Goal: Task Accomplishment & Management: Complete application form

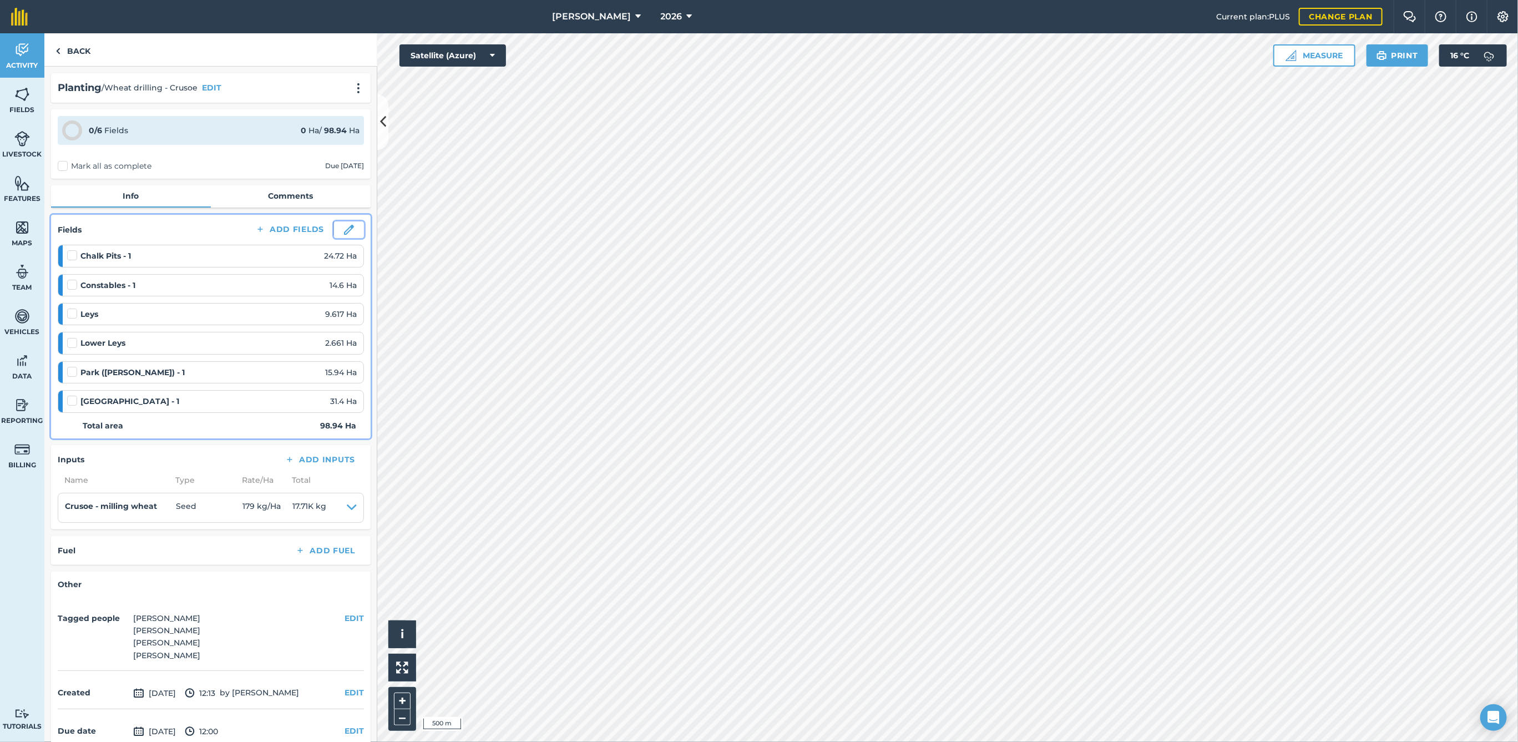
click at [344, 229] on img at bounding box center [349, 230] width 10 height 10
click at [345, 232] on button at bounding box center [349, 229] width 30 height 17
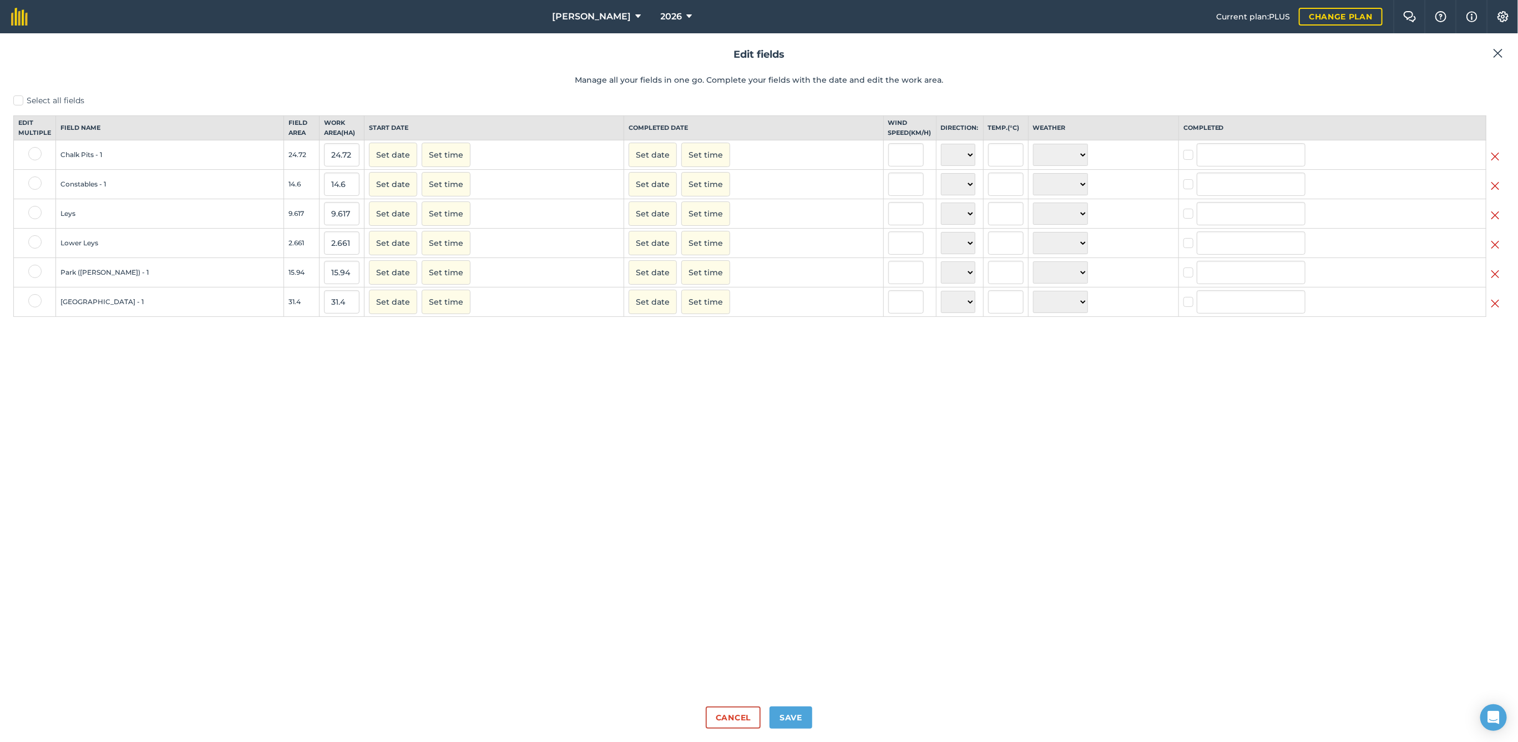
click at [1494, 251] on img at bounding box center [1494, 244] width 9 height 13
click at [1494, 221] on img at bounding box center [1494, 215] width 9 height 13
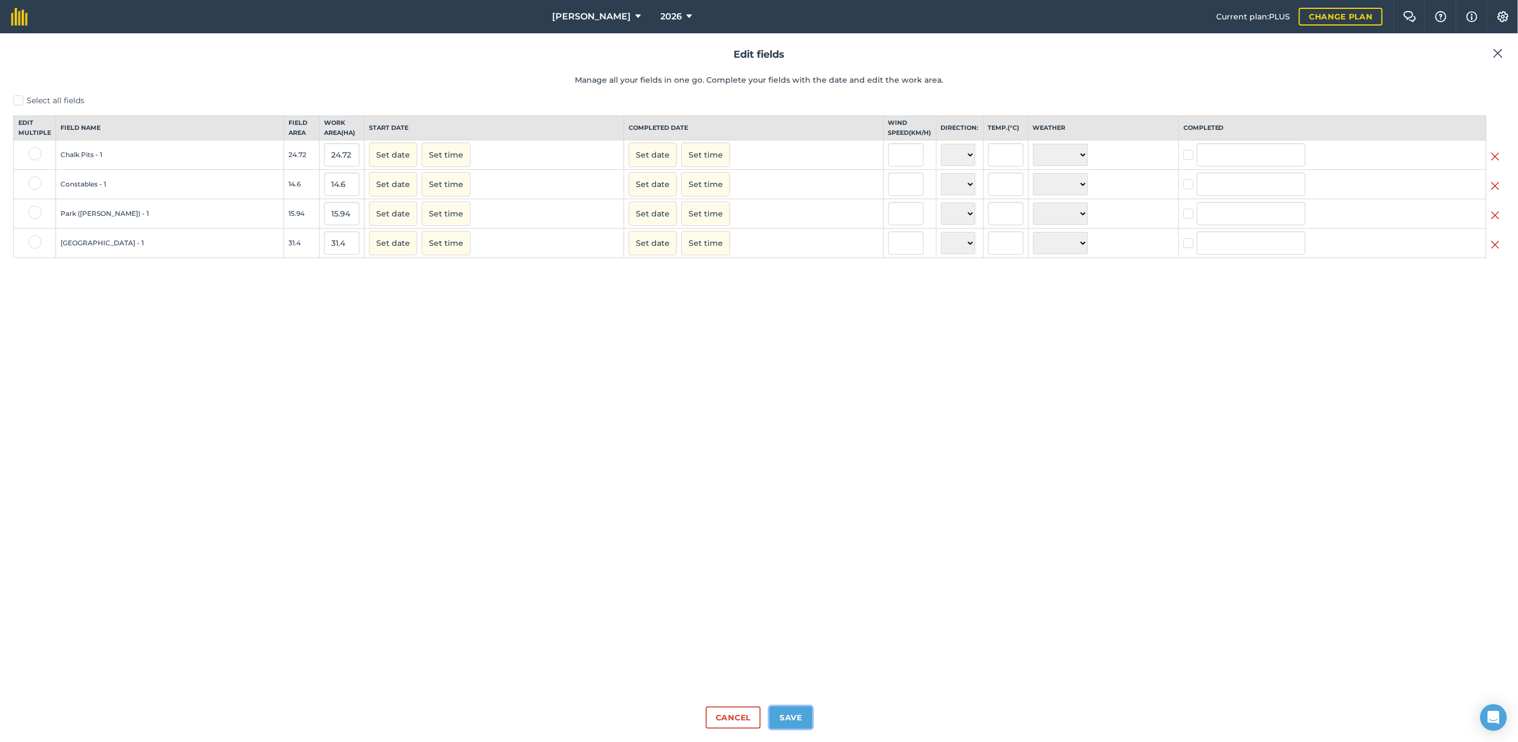
click at [794, 721] on button "Save" at bounding box center [790, 717] width 43 height 22
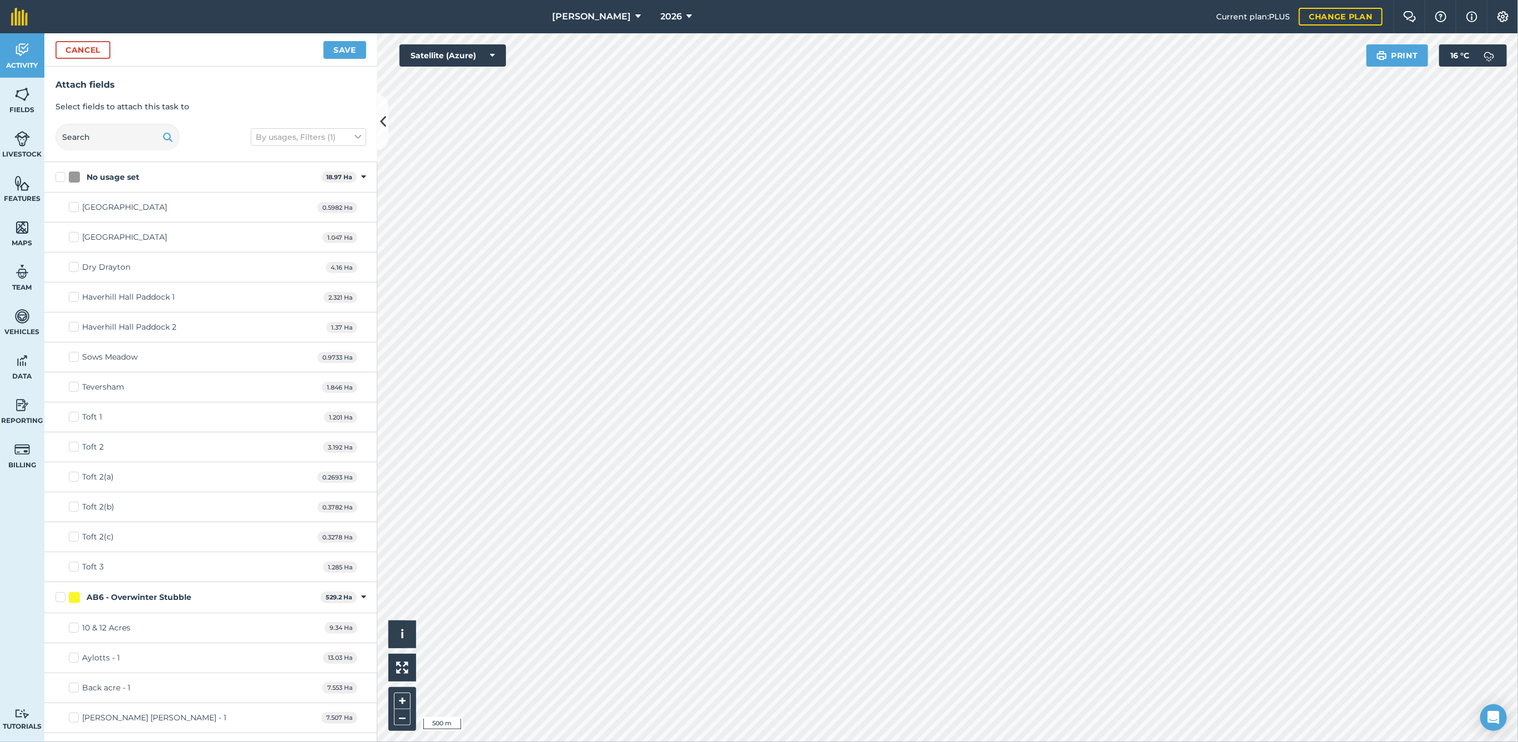
checkbox input "true"
click at [346, 48] on button "Save" at bounding box center [344, 50] width 43 height 18
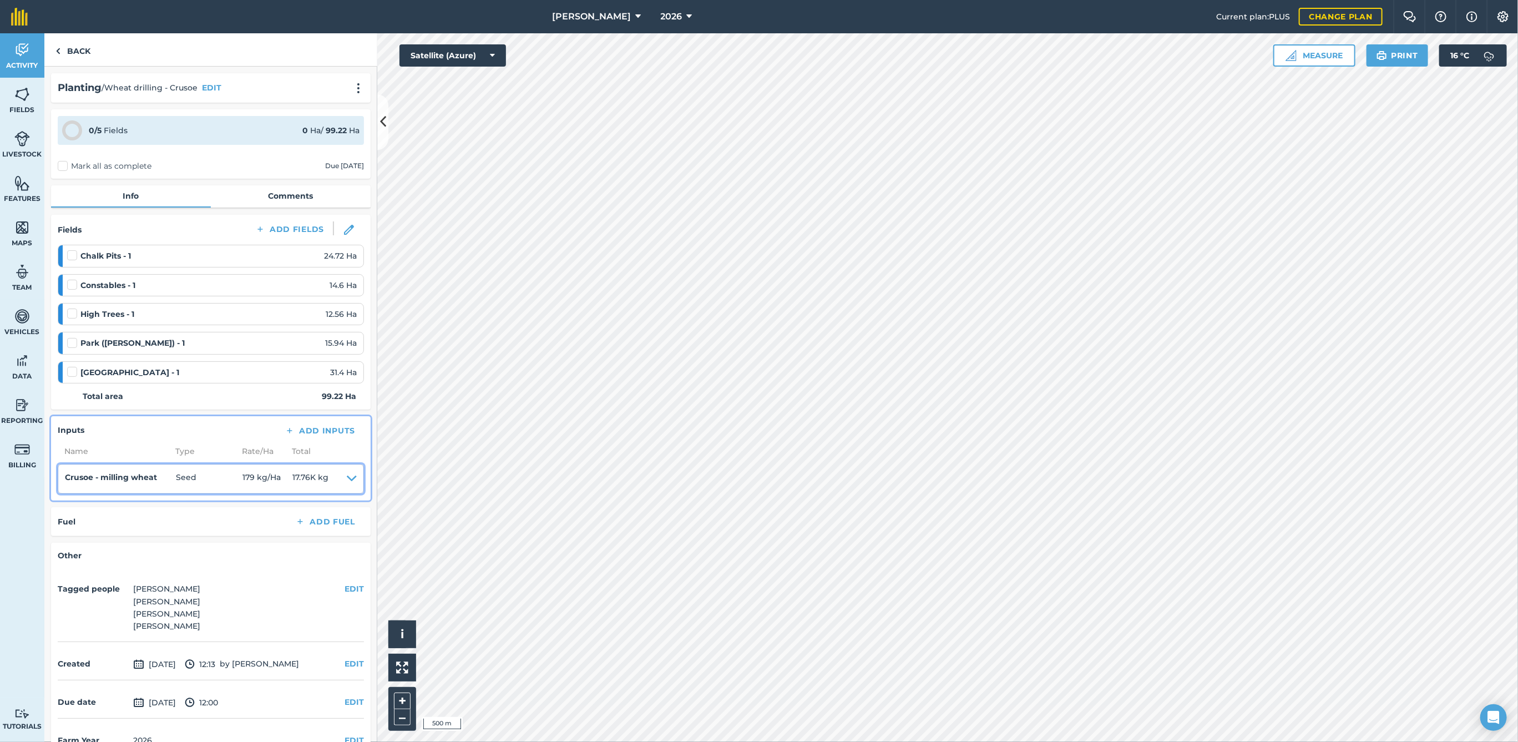
click at [347, 471] on icon at bounding box center [352, 479] width 10 height 16
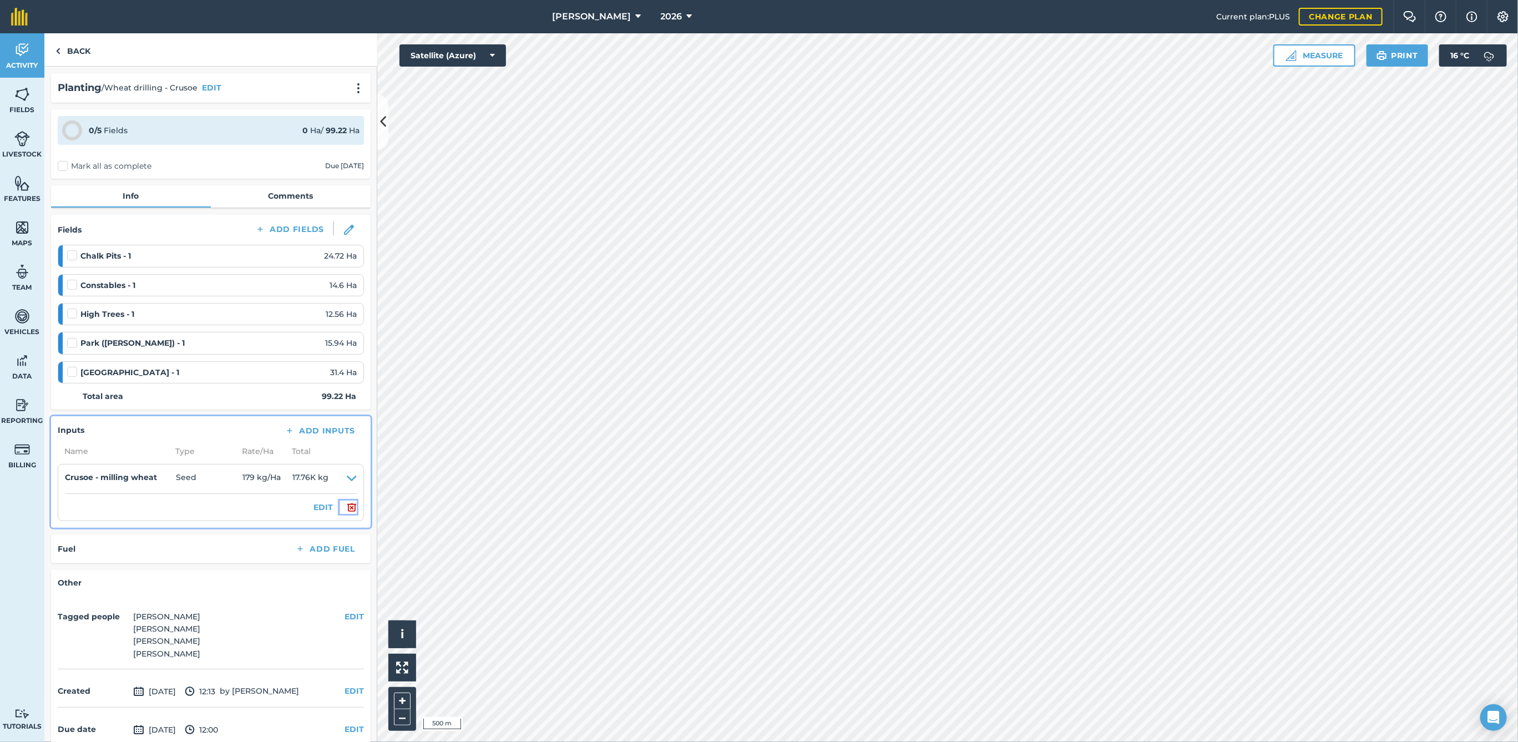
click at [347, 502] on img at bounding box center [352, 506] width 10 height 13
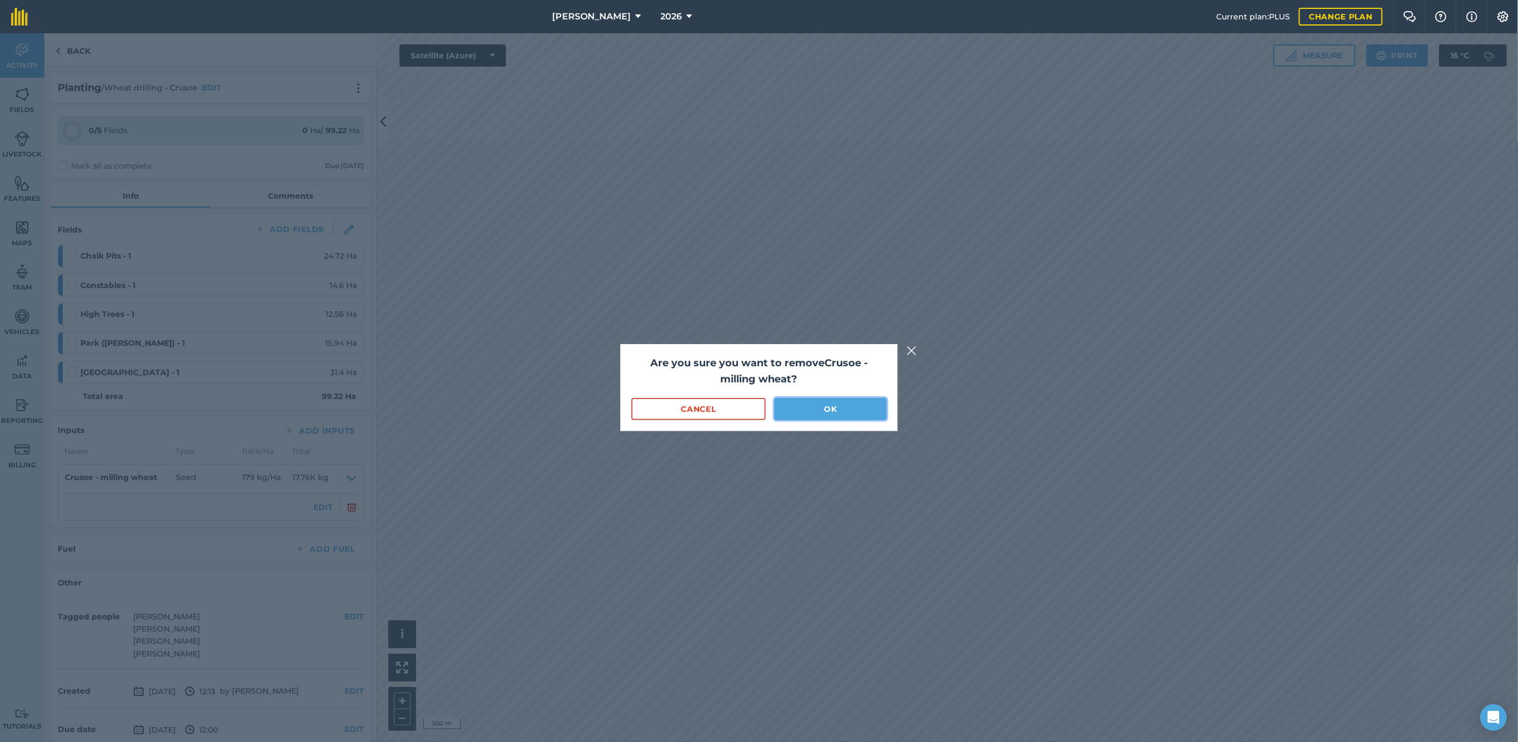
click at [837, 409] on button "OK" at bounding box center [830, 409] width 112 height 22
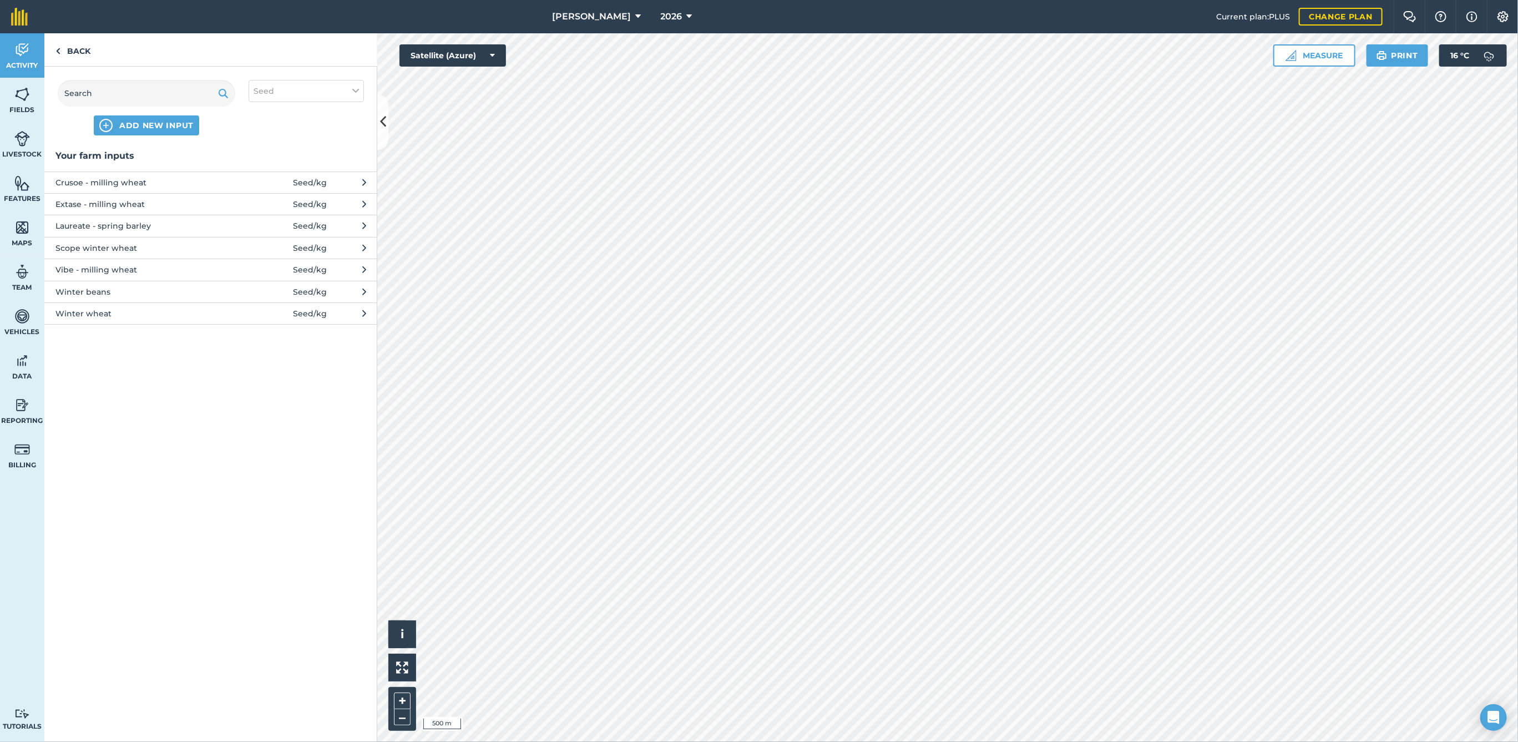
click at [158, 183] on span "Crusoe - milling wheat" at bounding box center [145, 182] width 181 height 12
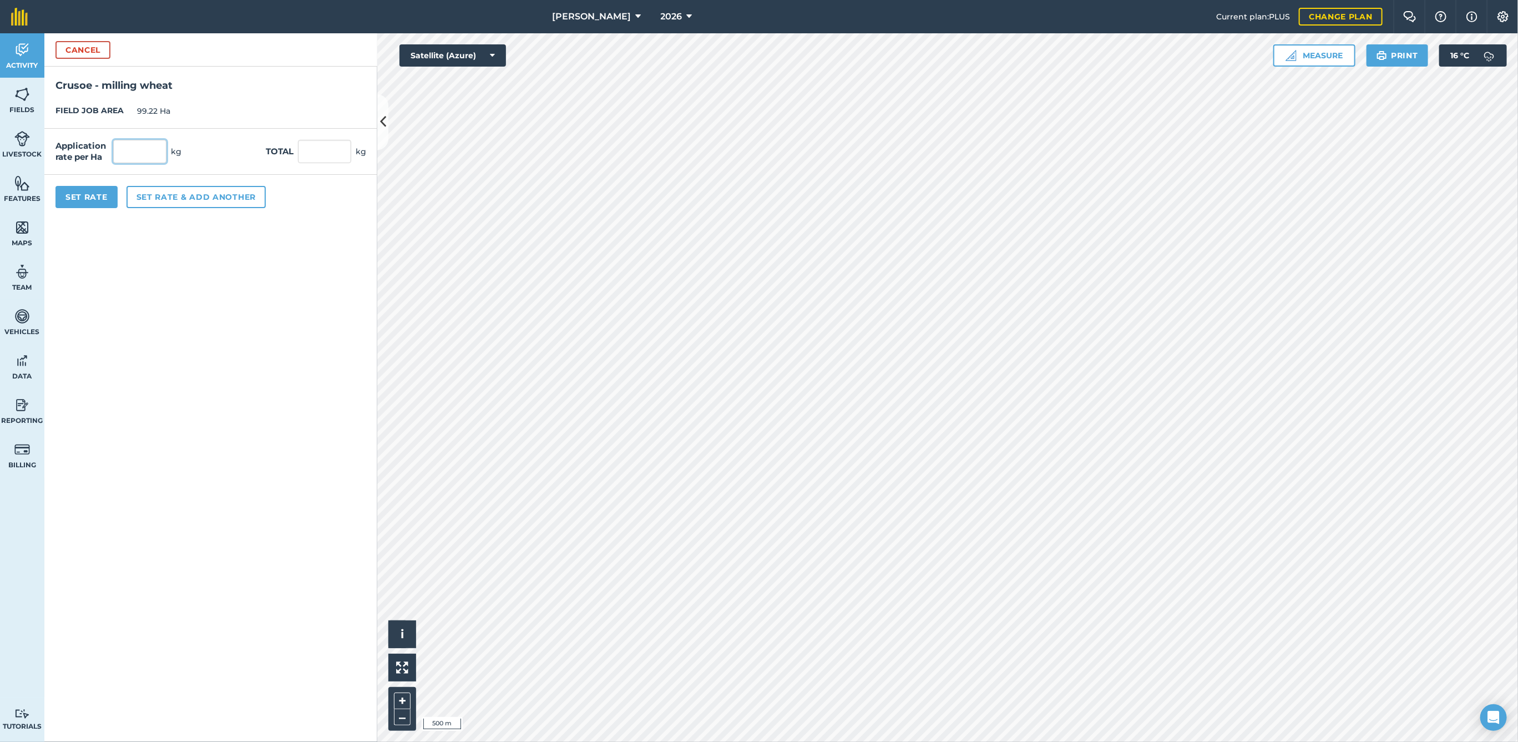
click at [127, 150] on input "text" at bounding box center [139, 151] width 53 height 23
type input "180"
type input "17,859.6"
click at [100, 194] on button "Set Rate" at bounding box center [86, 197] width 62 height 22
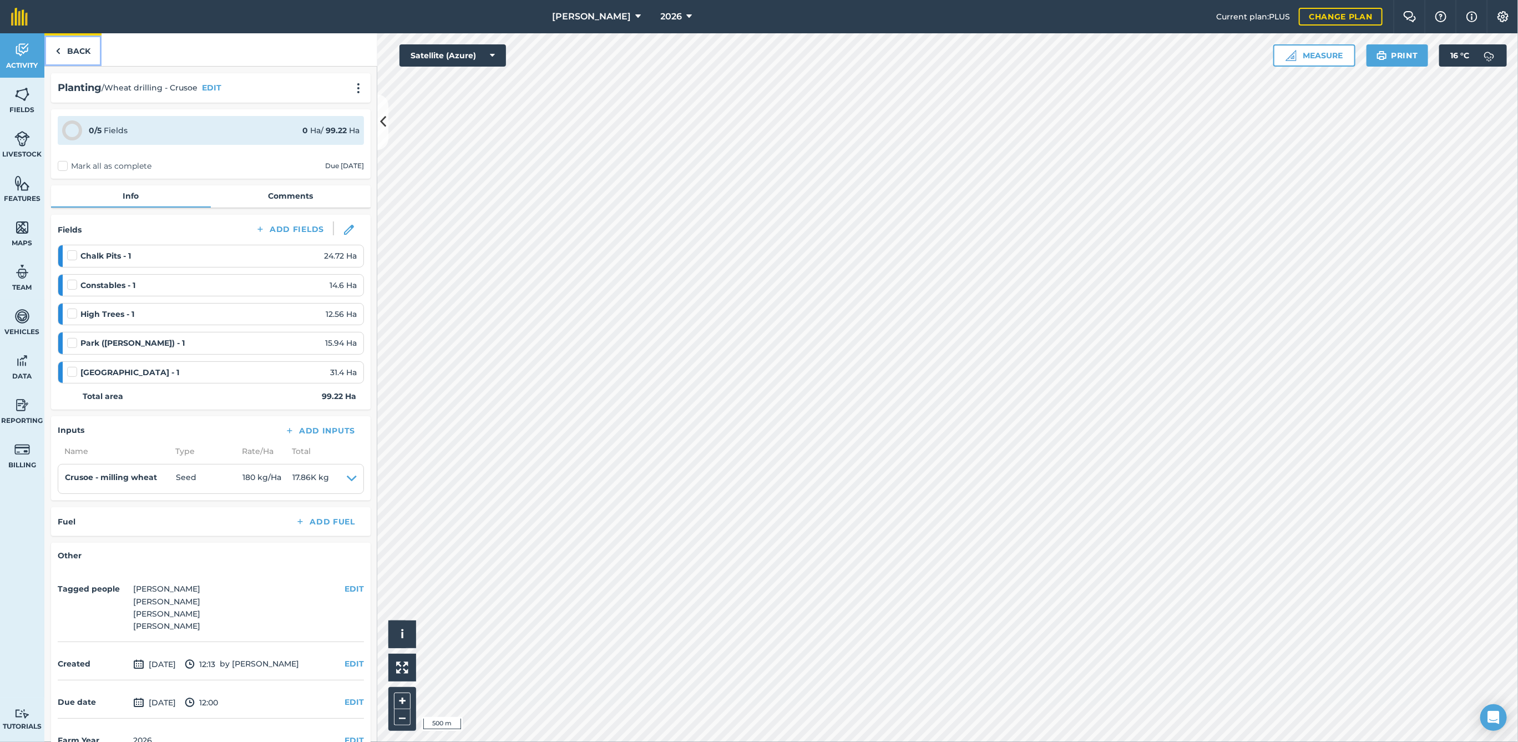
click at [82, 50] on link "Back" at bounding box center [72, 49] width 57 height 33
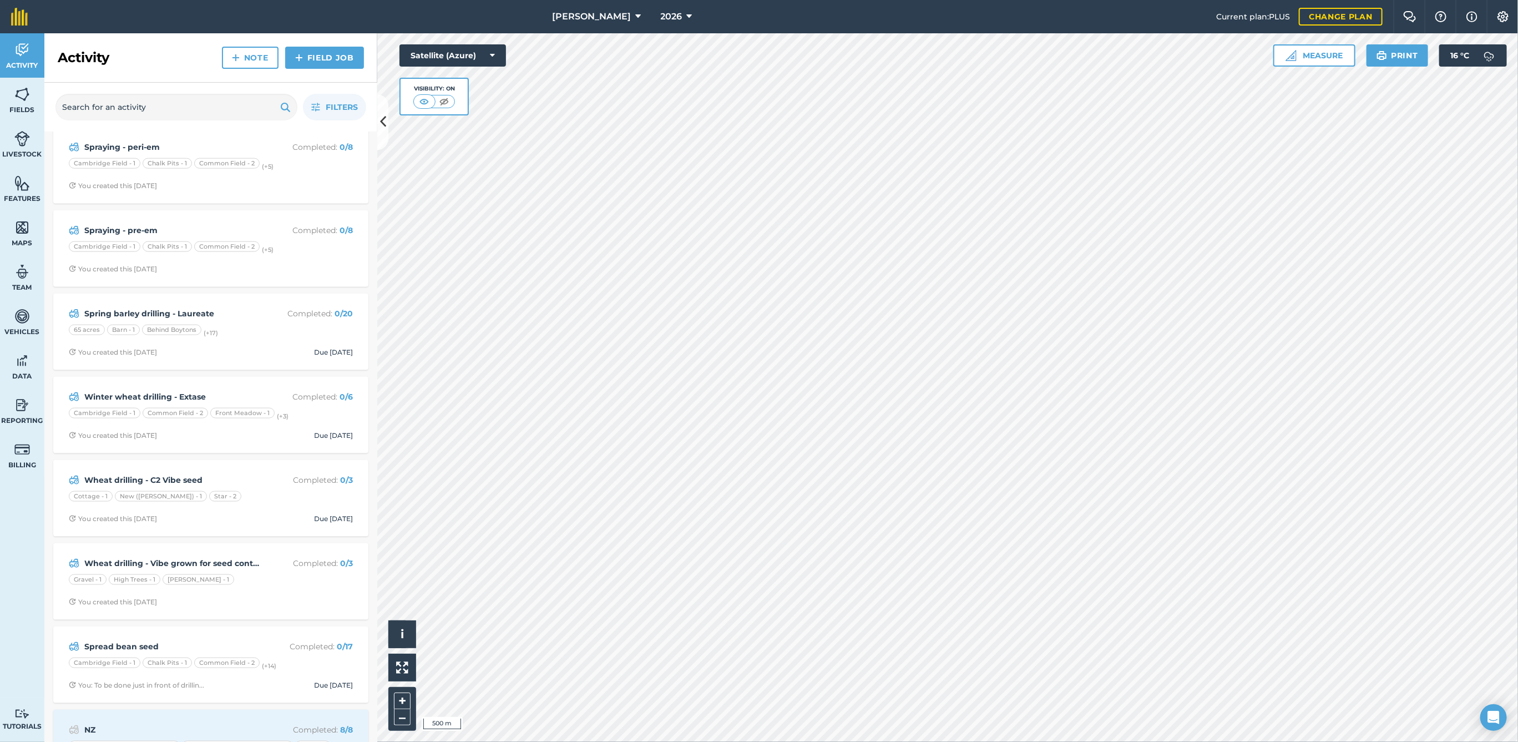
scroll to position [1011, 0]
click at [248, 473] on strong "Wheat drilling - C2 Vibe seed" at bounding box center [172, 479] width 176 height 12
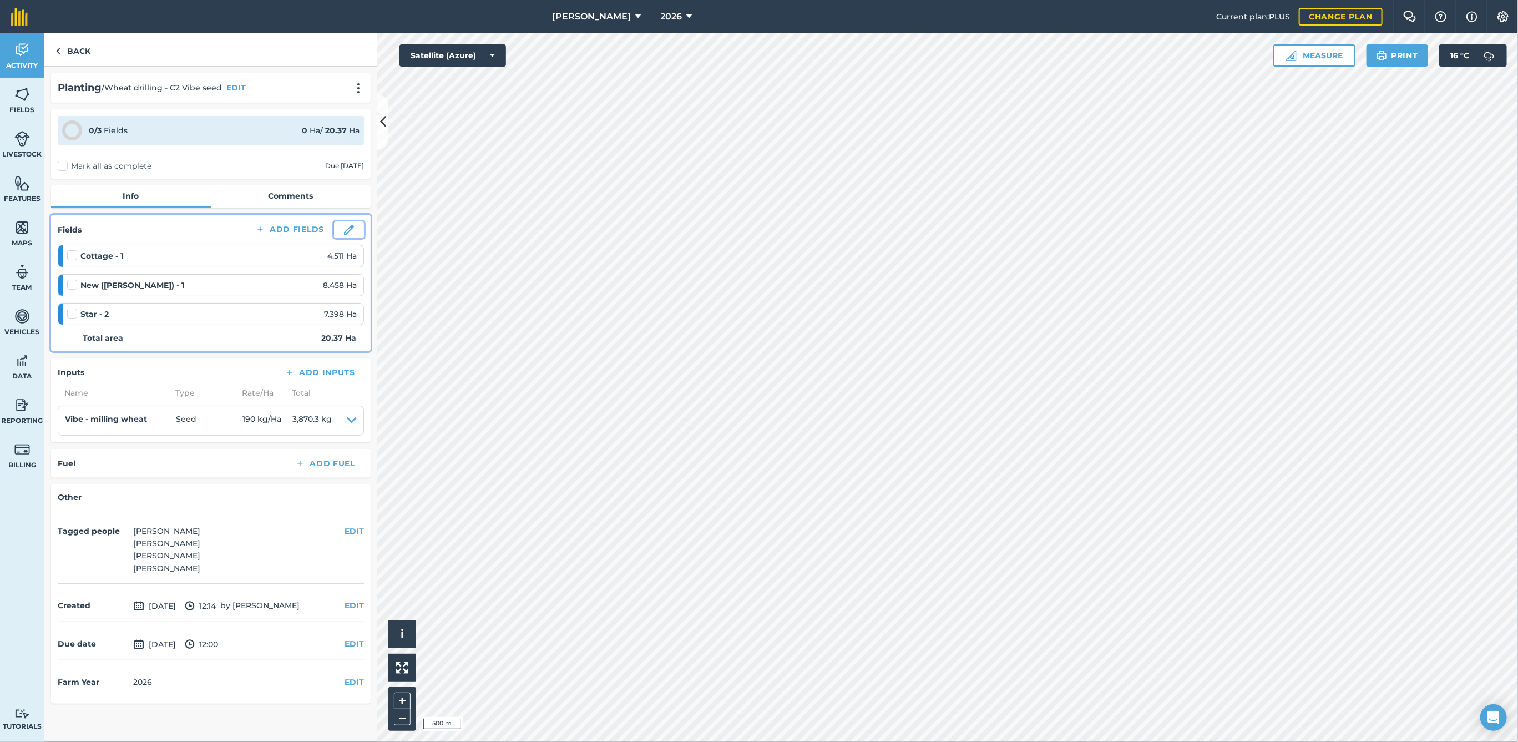
click at [349, 230] on img at bounding box center [349, 230] width 10 height 10
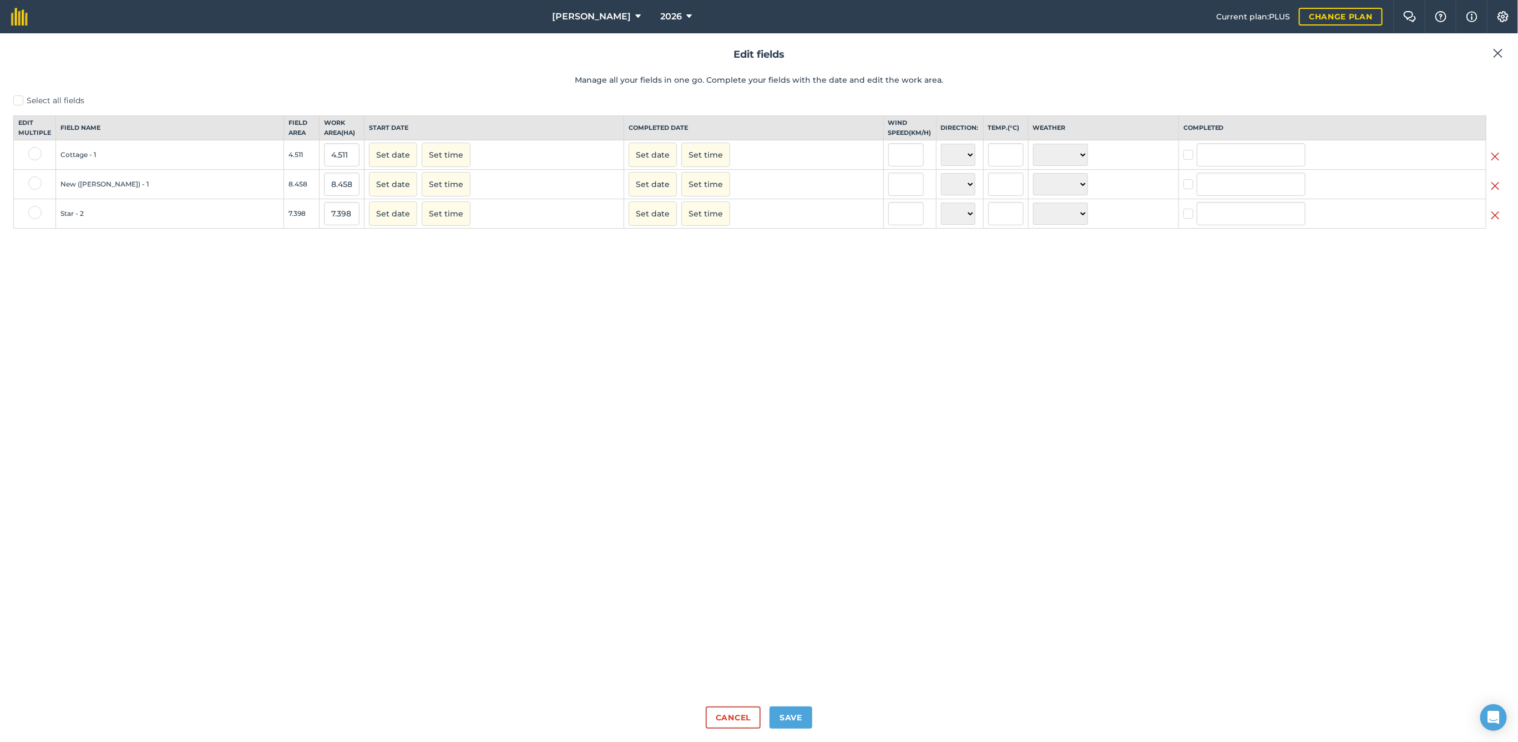
click at [1496, 222] on img at bounding box center [1494, 215] width 9 height 13
click at [1499, 163] on img at bounding box center [1494, 156] width 9 height 13
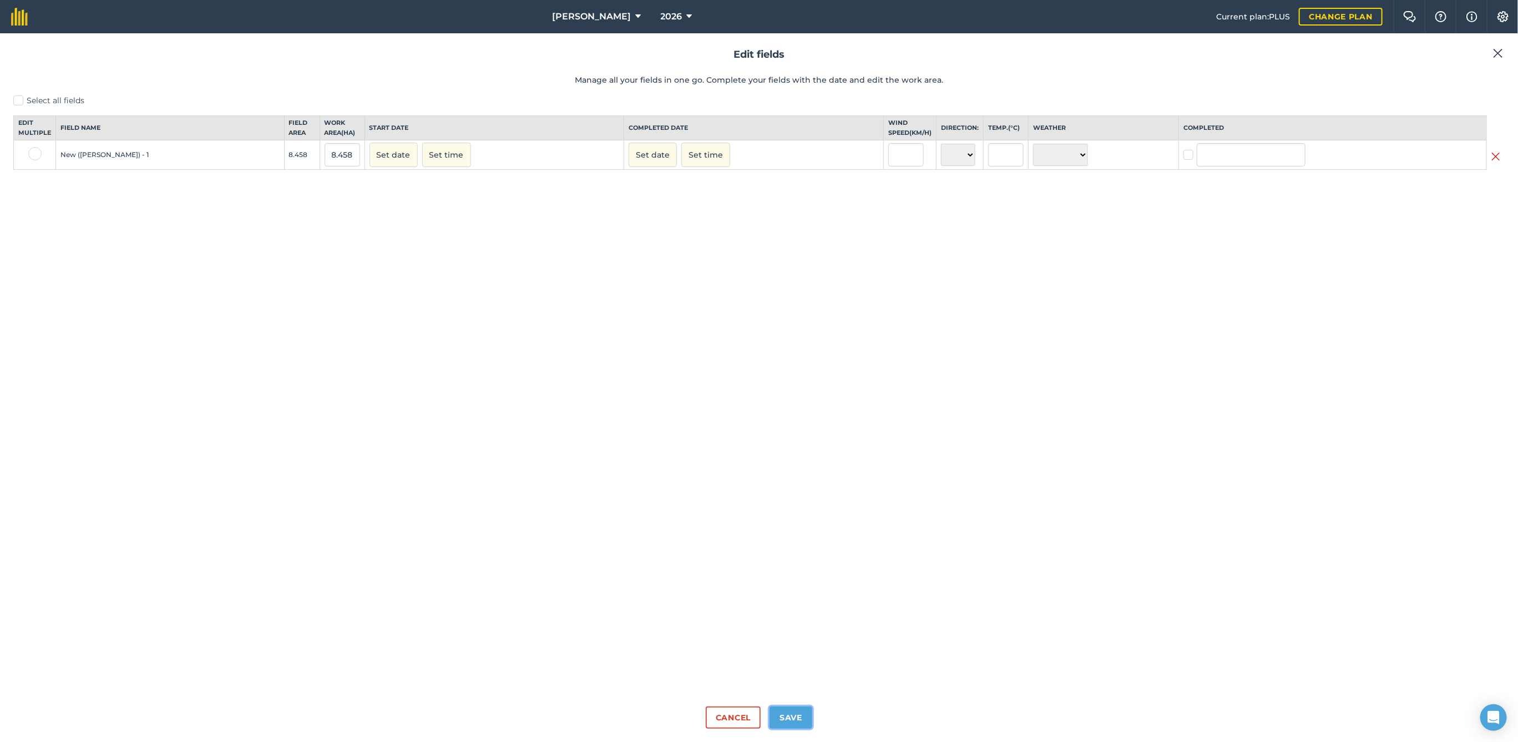
click at [789, 716] on button "Save" at bounding box center [790, 717] width 43 height 22
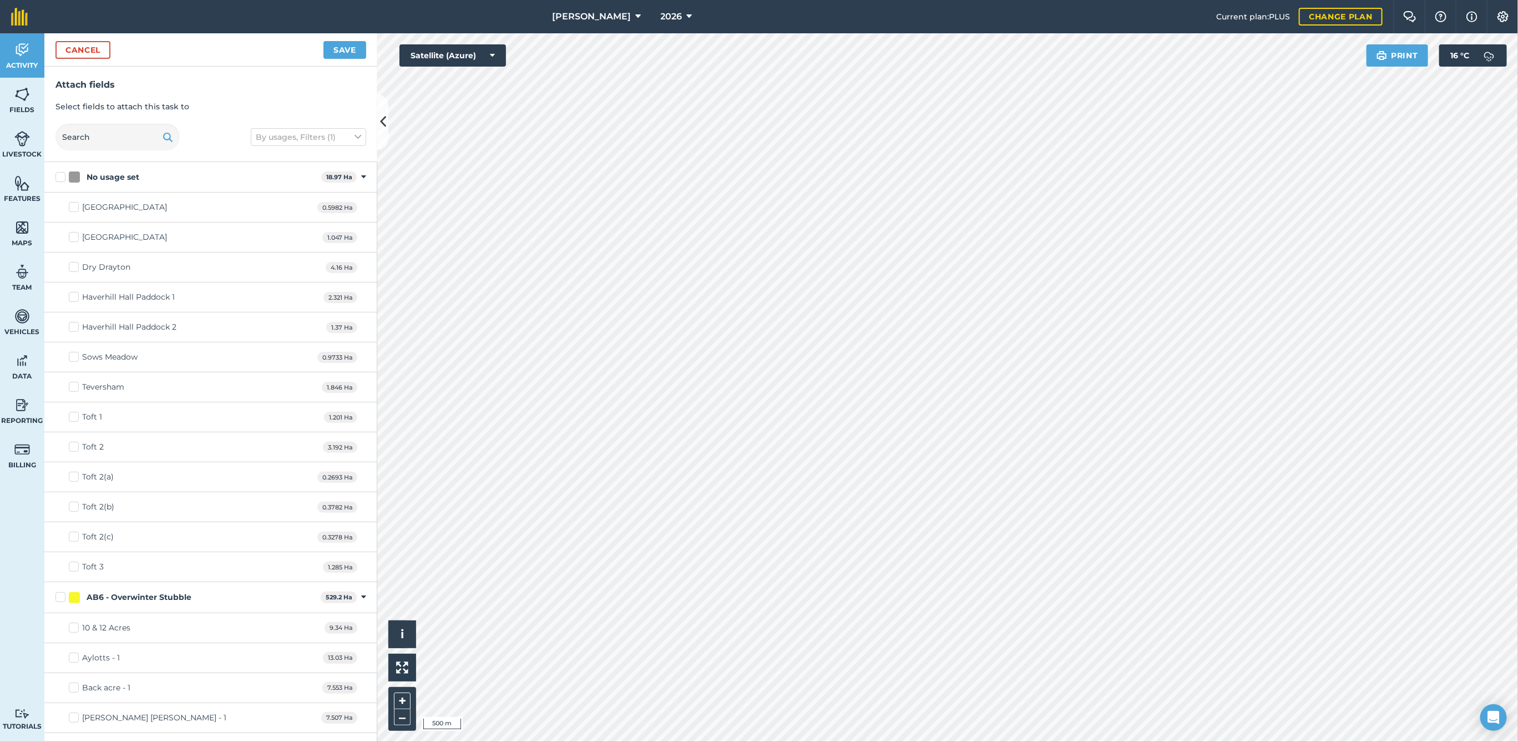
checkbox input "true"
click at [342, 47] on button "Save" at bounding box center [344, 50] width 43 height 18
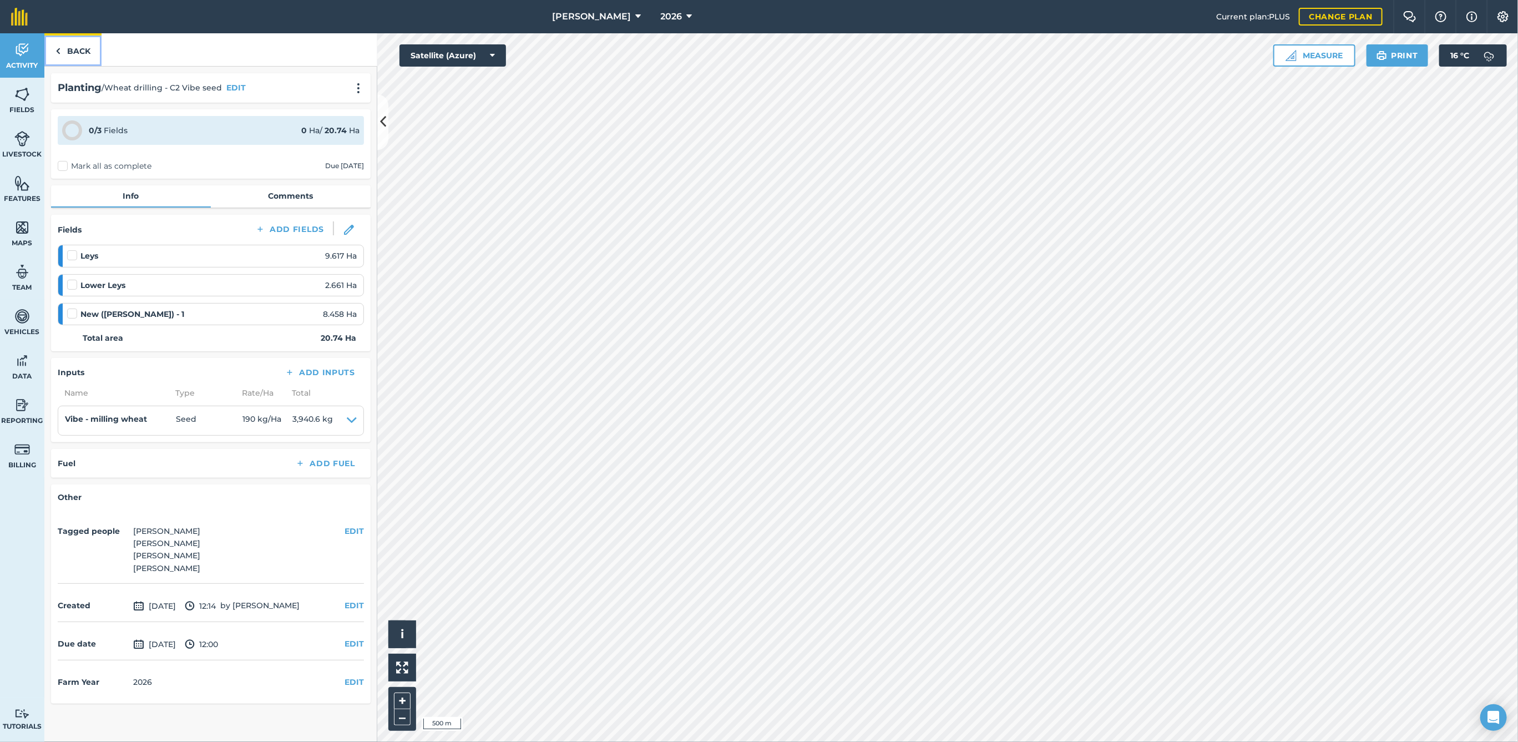
click at [78, 47] on link "Back" at bounding box center [72, 49] width 57 height 33
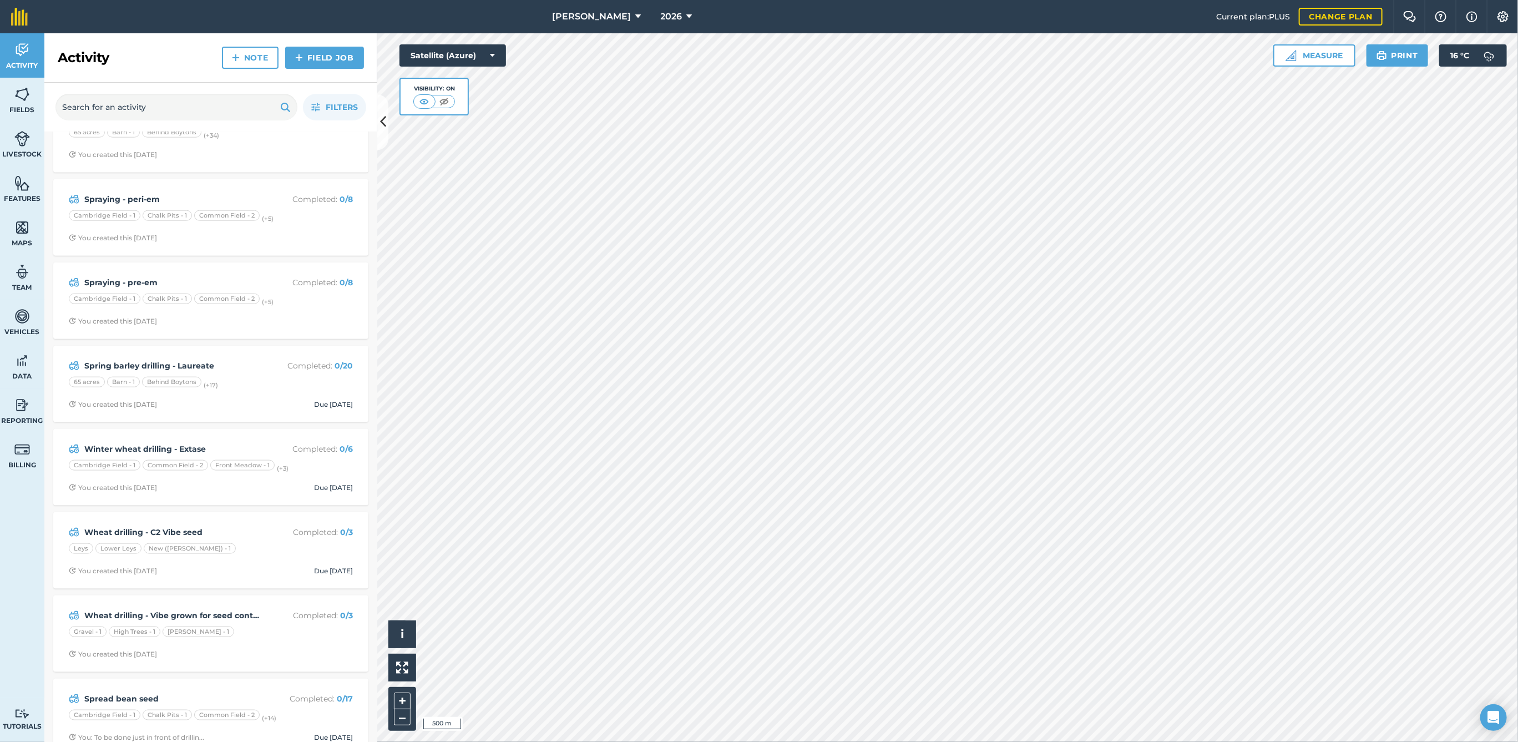
scroll to position [965, 0]
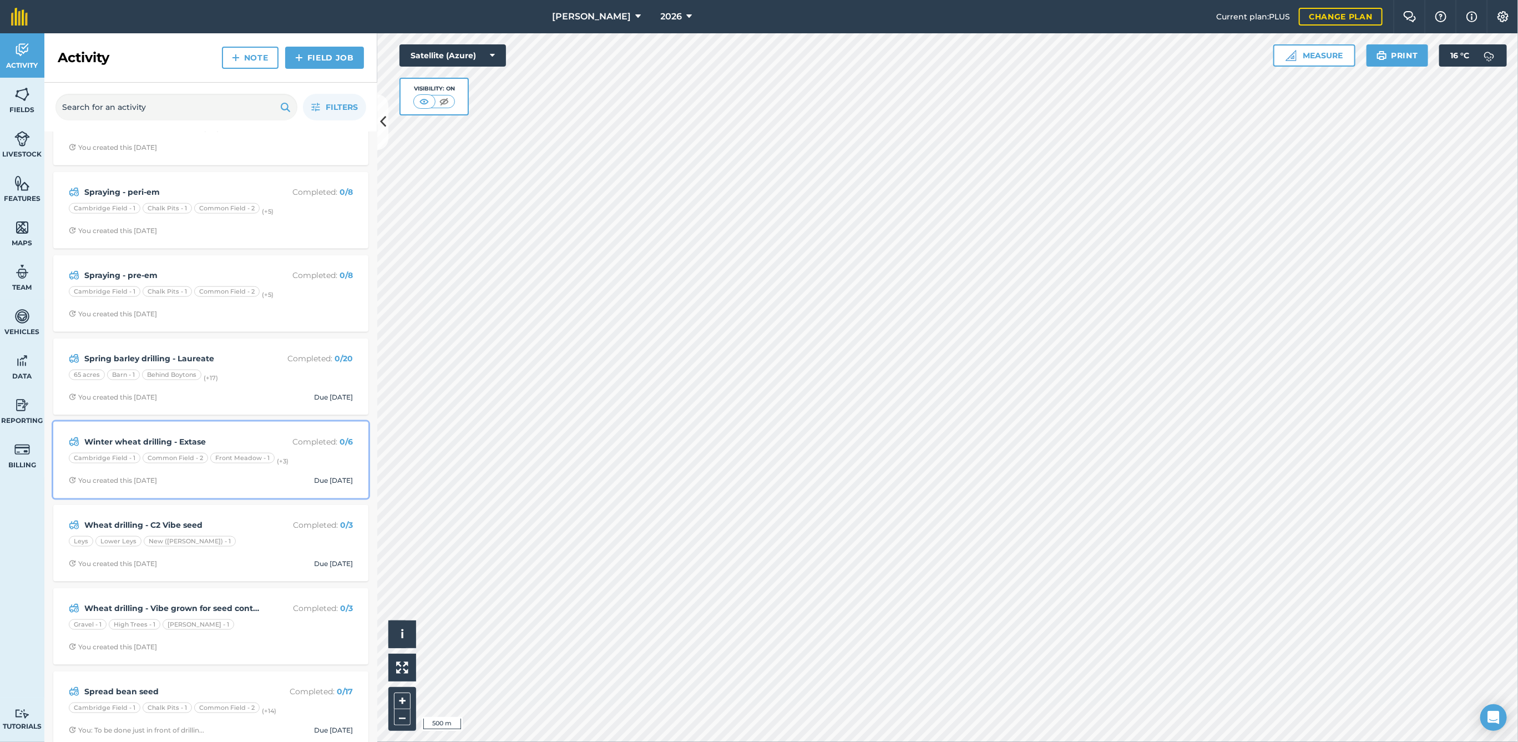
click at [278, 445] on div "Winter wheat drilling - Extase Completed : 0 / 6 [GEOGRAPHIC_DATA] - 1 Common F…" at bounding box center [211, 459] width 302 height 63
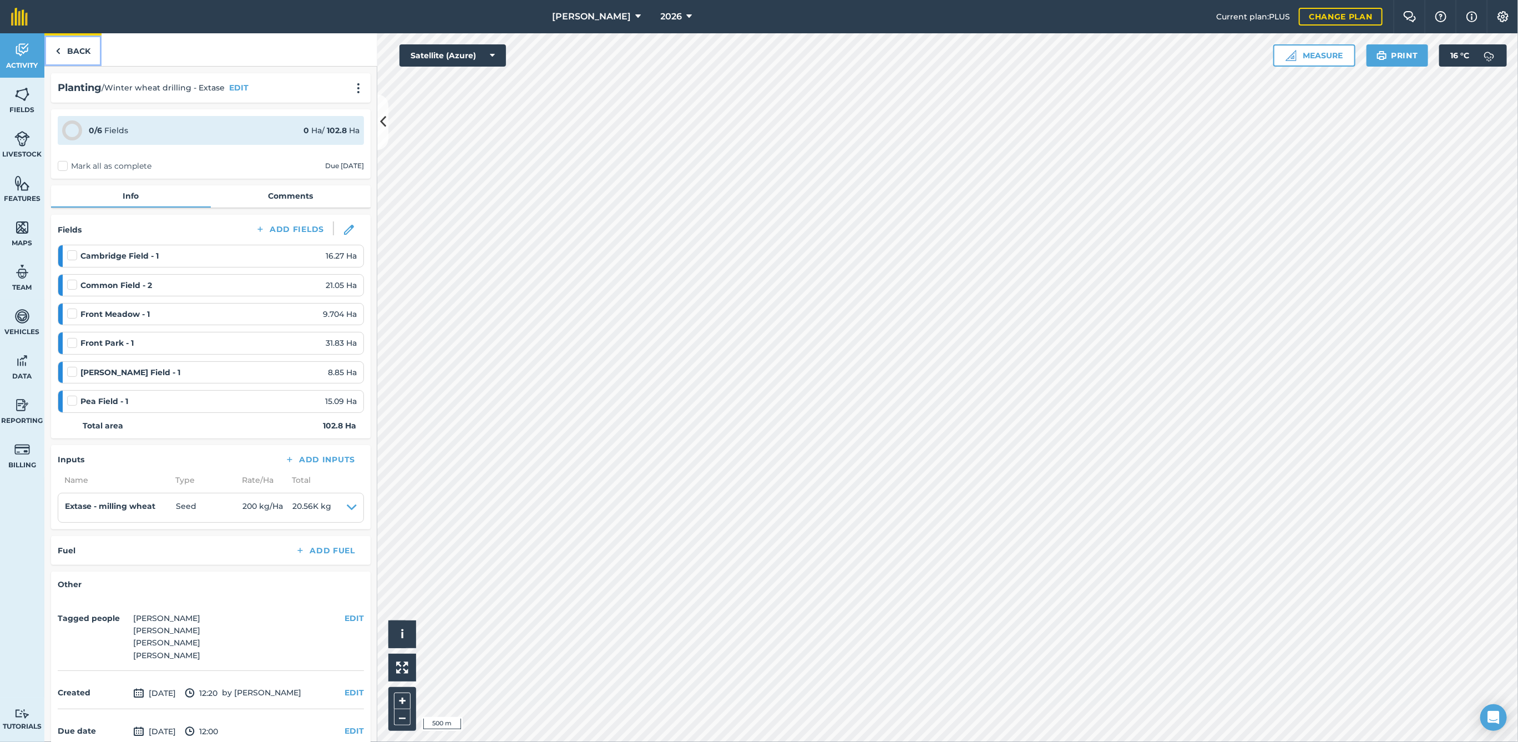
click at [63, 52] on link "Back" at bounding box center [72, 49] width 57 height 33
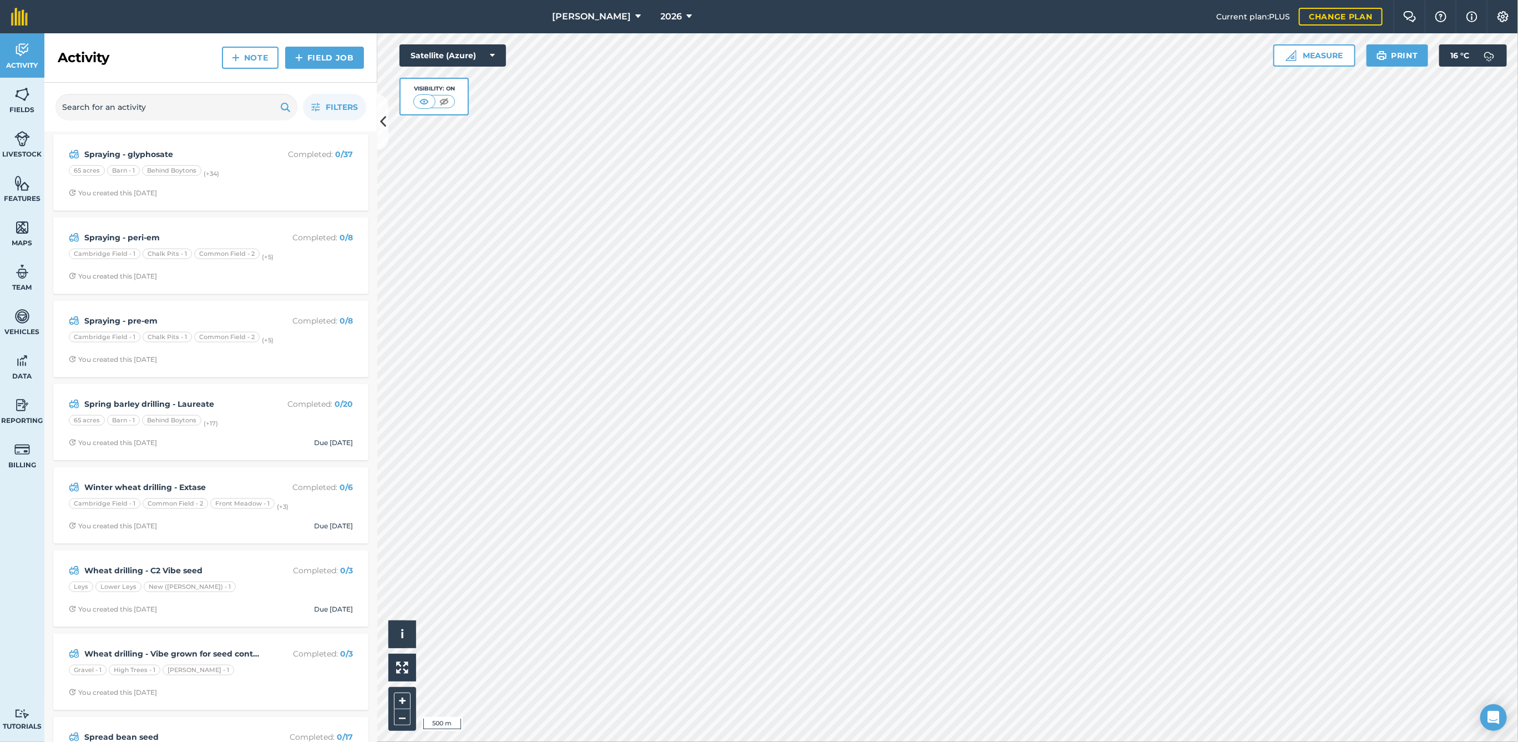
scroll to position [944, 0]
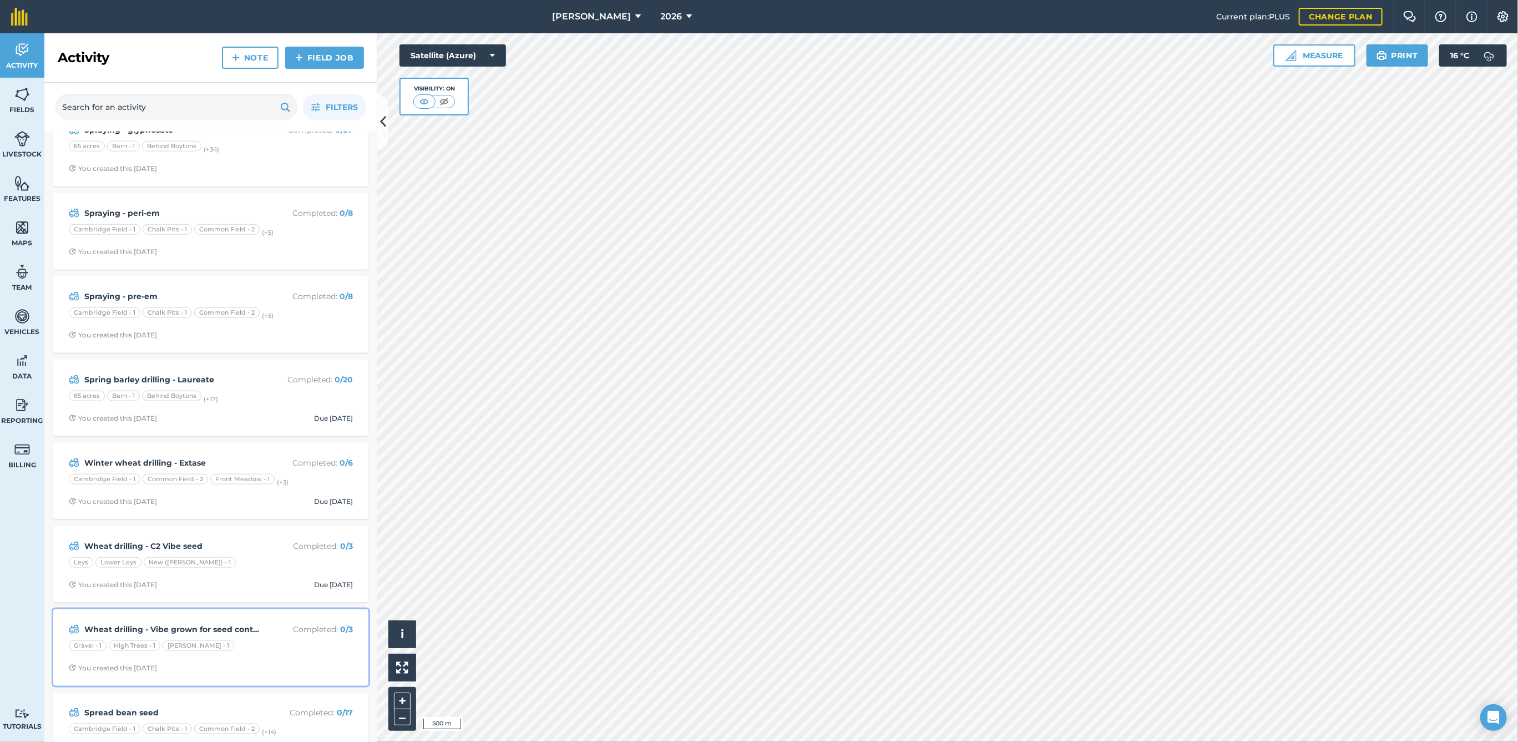
click at [240, 635] on div "Wheat drilling - Vibe grown for seed contract Completed : 0 / 3 Gravel - 1 High…" at bounding box center [211, 647] width 302 height 63
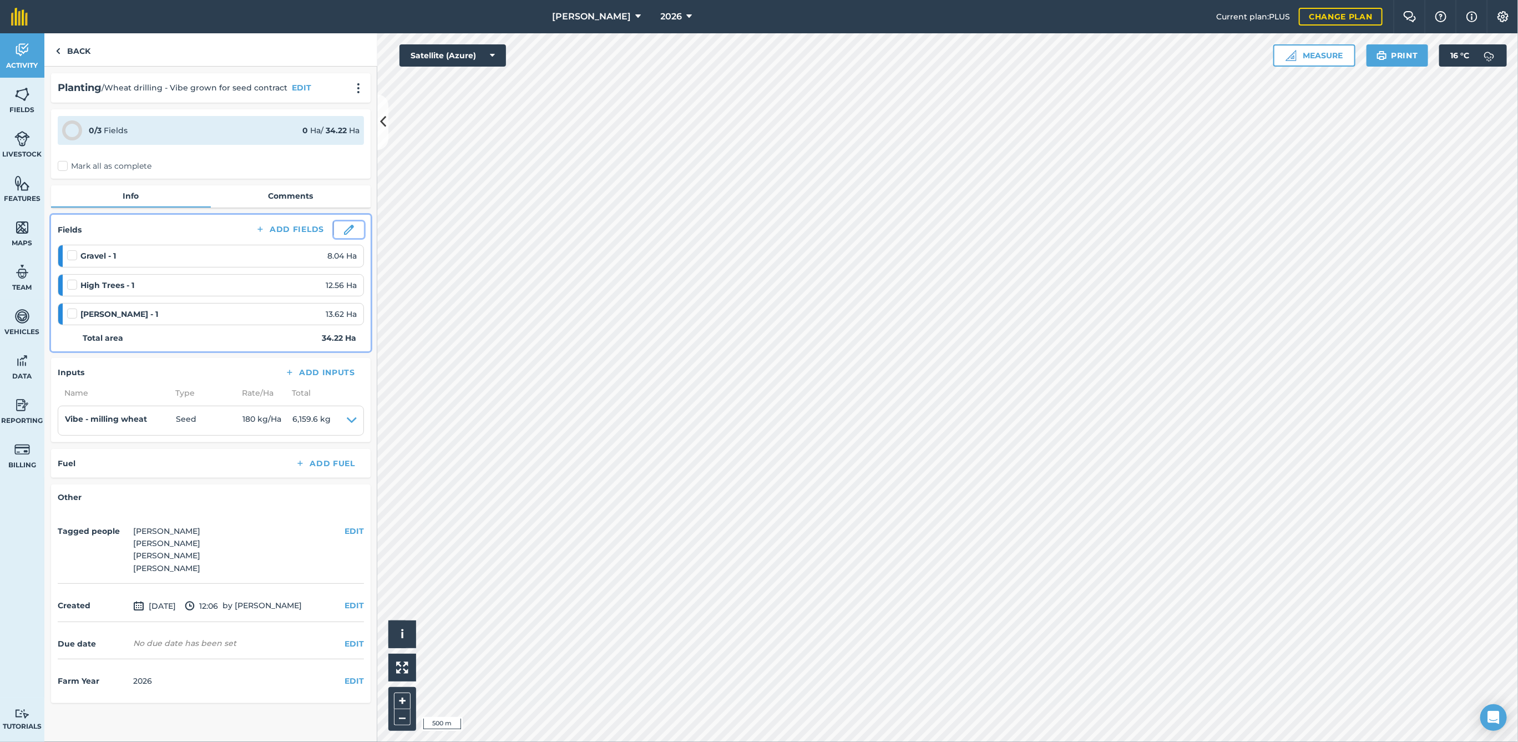
click at [353, 226] on img at bounding box center [349, 230] width 10 height 10
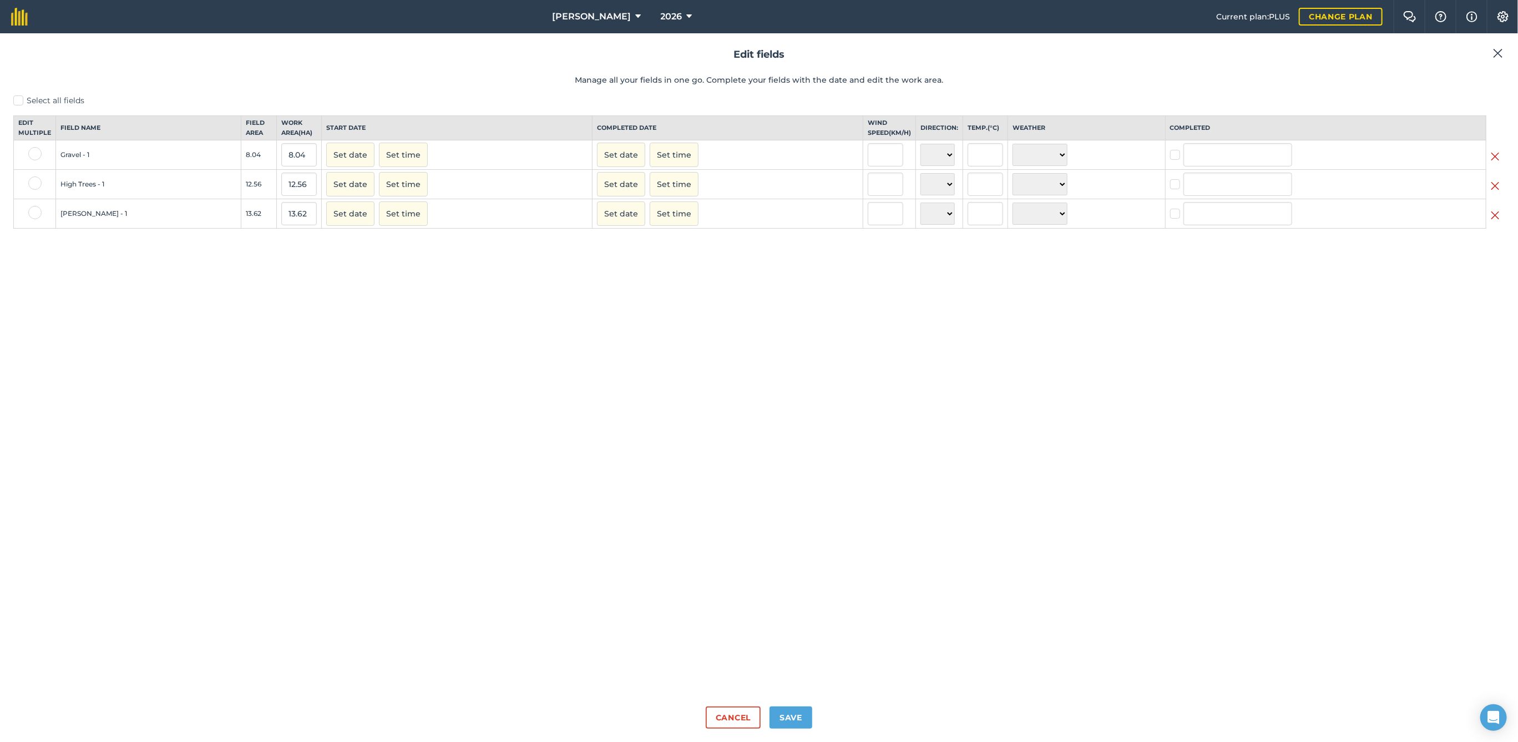
click at [1495, 192] on img at bounding box center [1494, 185] width 9 height 13
click at [789, 714] on button "Save" at bounding box center [790, 717] width 43 height 22
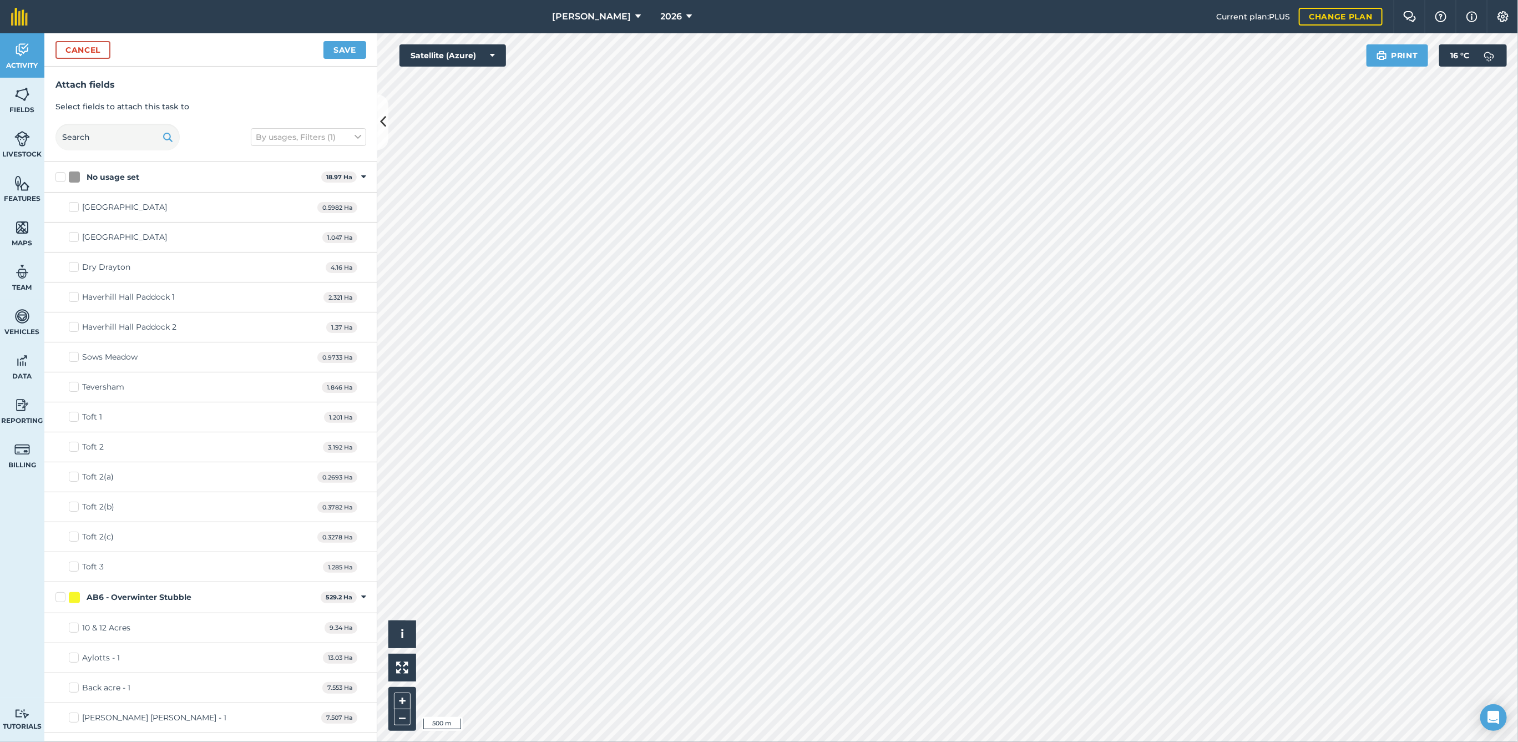
checkbox input "true"
click at [340, 49] on button "Save" at bounding box center [344, 50] width 43 height 18
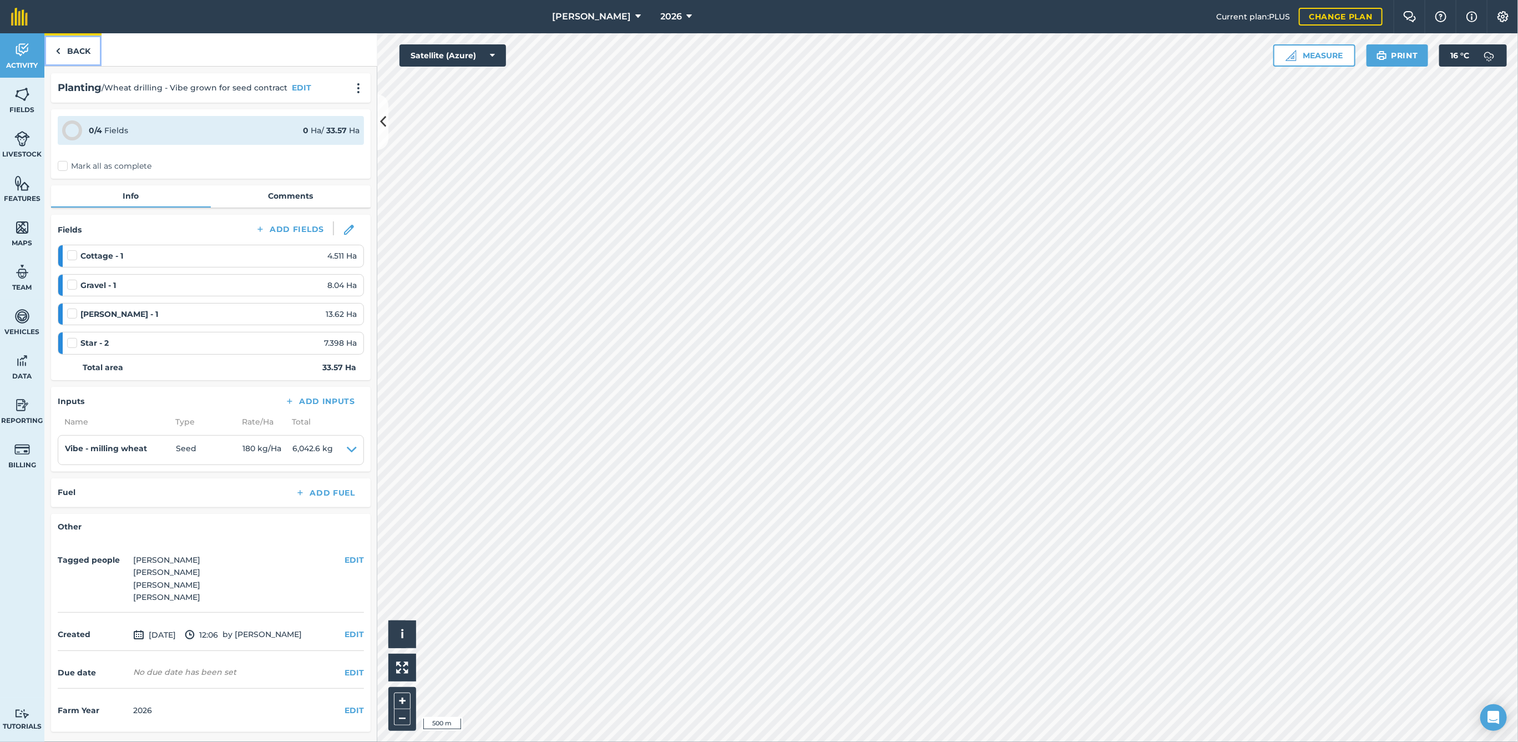
click at [67, 49] on link "Back" at bounding box center [72, 49] width 57 height 33
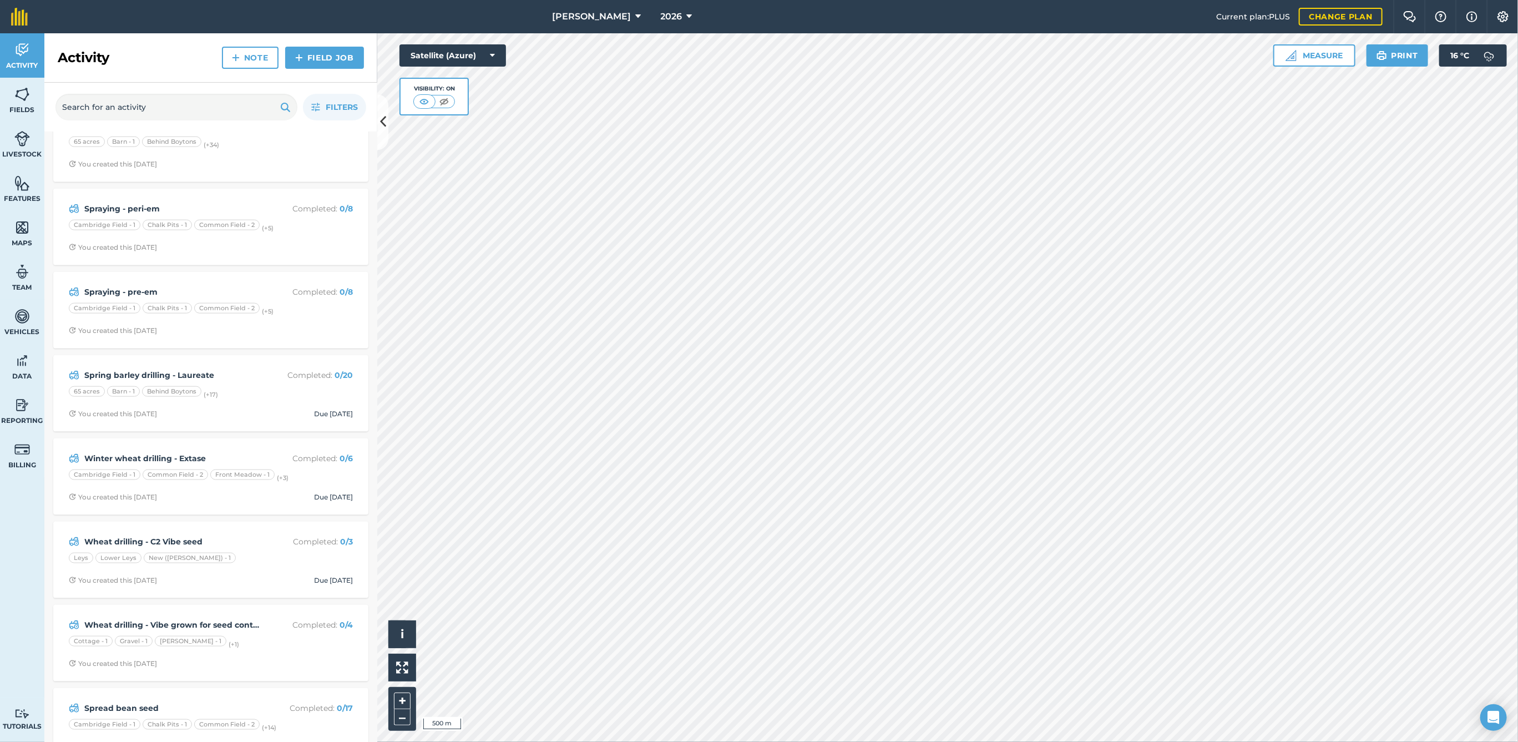
scroll to position [950, 0]
click at [237, 557] on div "Leys Lower Leys New ([PERSON_NAME]) - 1" at bounding box center [211, 558] width 284 height 14
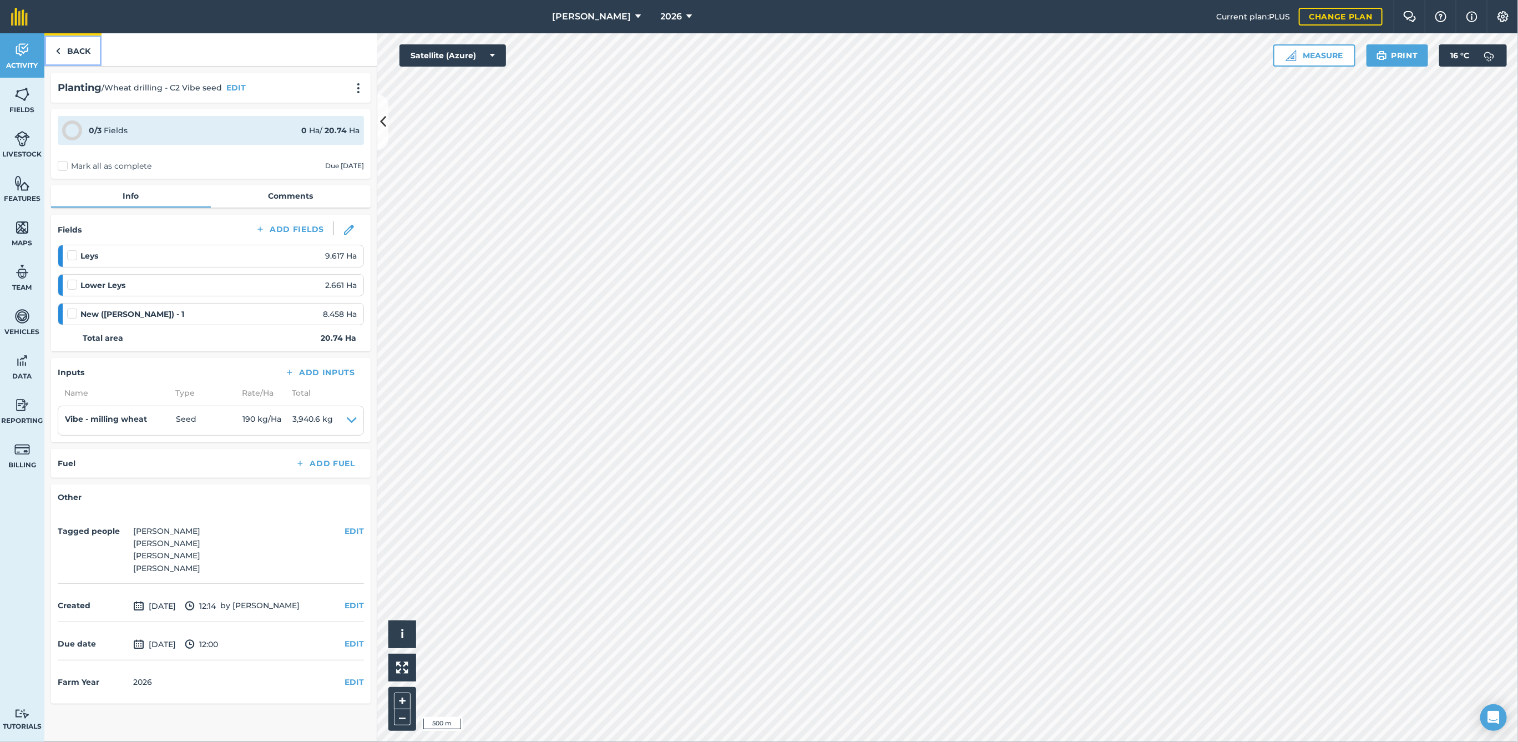
click at [71, 49] on link "Back" at bounding box center [72, 49] width 57 height 33
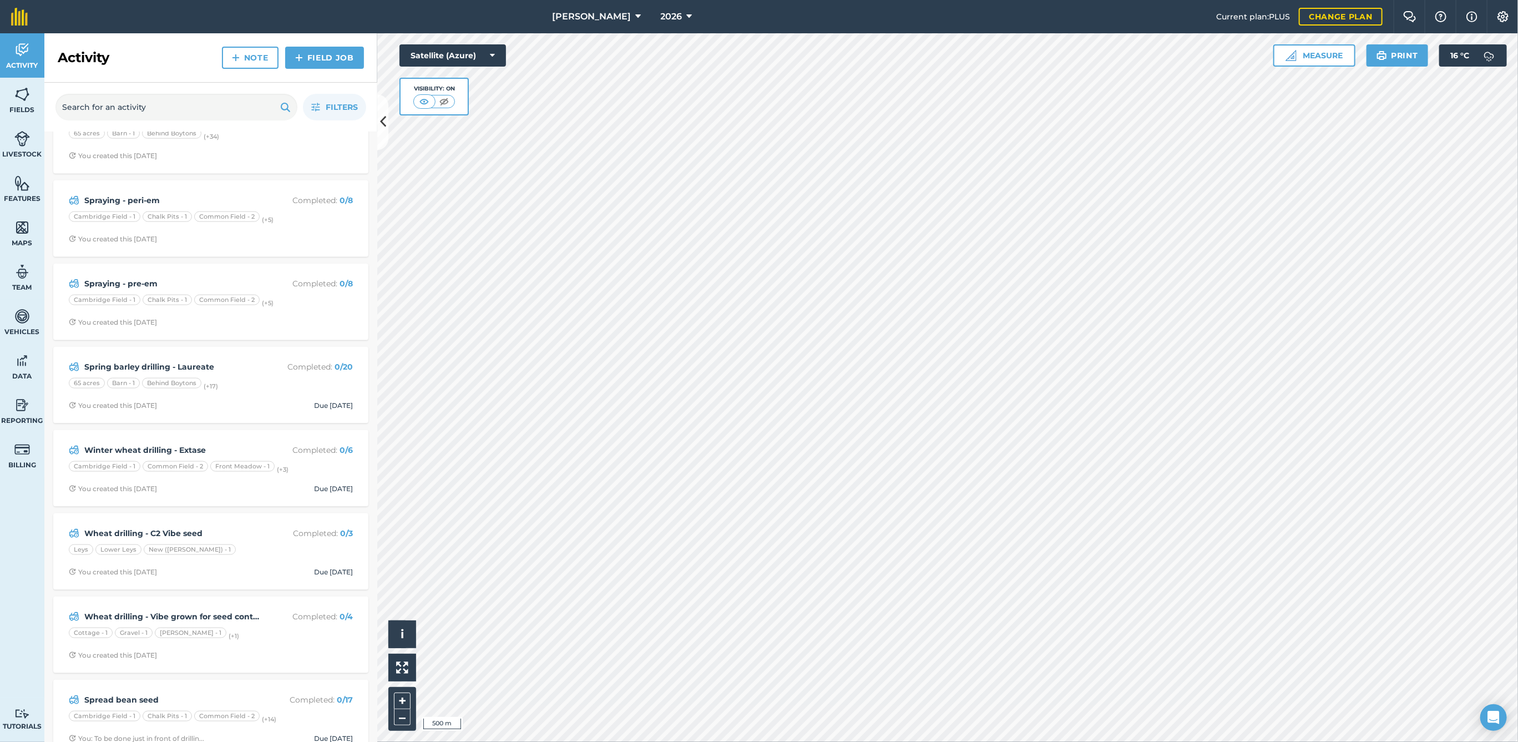
scroll to position [978, 0]
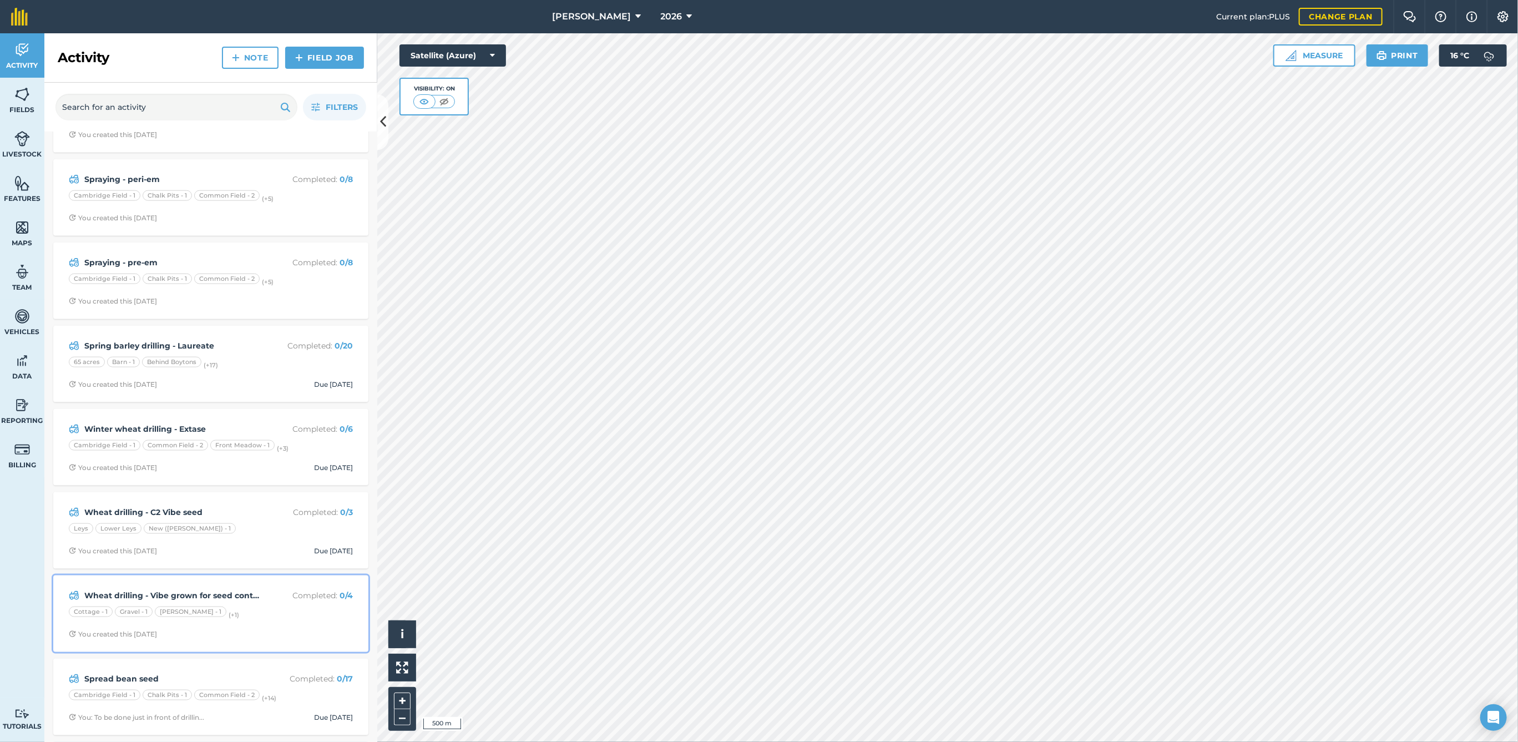
click at [256, 606] on div "Cottage - 1 Gravel - 1 [PERSON_NAME] - 1 (+ 1 )" at bounding box center [211, 613] width 284 height 14
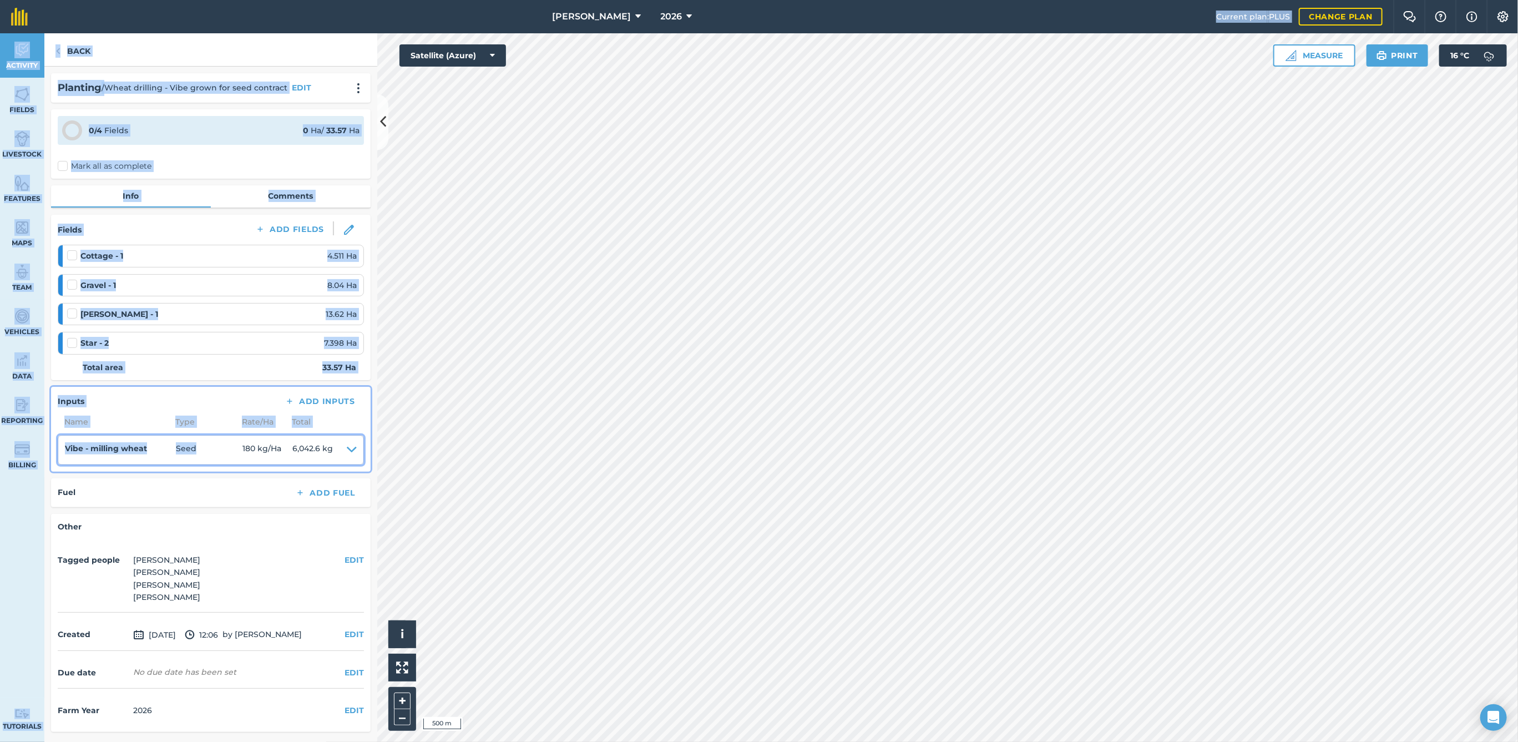
drag, startPoint x: 203, startPoint y: 451, endPoint x: 652, endPoint y: -84, distance: 698.5
click at [652, 0] on html "[PERSON_NAME] 2026 Current plan : PLUS Change plan Farm Chat Help Info Settings…" at bounding box center [759, 371] width 1518 height 742
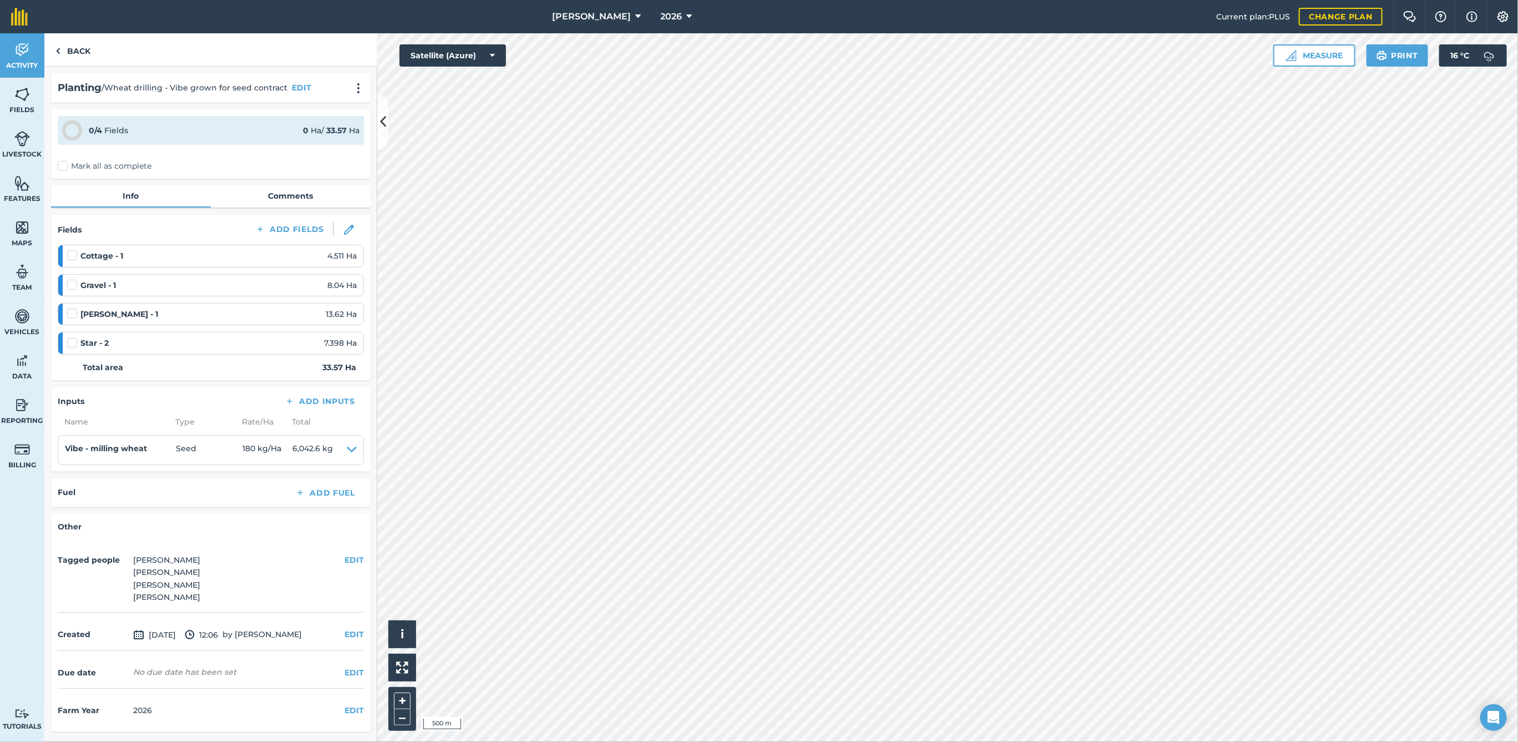
click at [151, 508] on div "Planting / Wheat drilling - Vibe grown for seed contract EDIT 0 / 4 Fields 0 Ha…" at bounding box center [210, 403] width 333 height 672
click at [86, 55] on link "Back" at bounding box center [72, 49] width 57 height 33
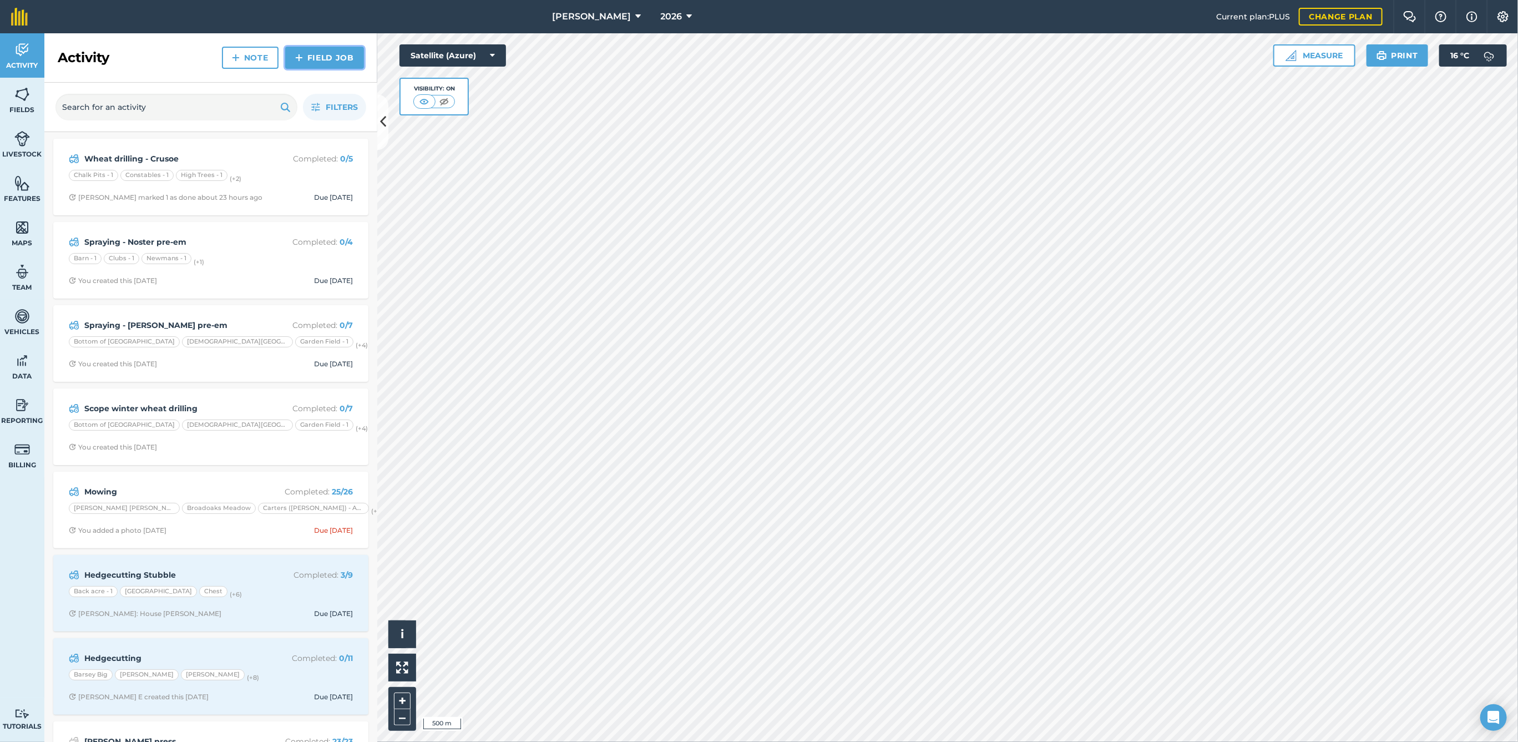
click at [309, 47] on link "Field Job" at bounding box center [324, 58] width 79 height 22
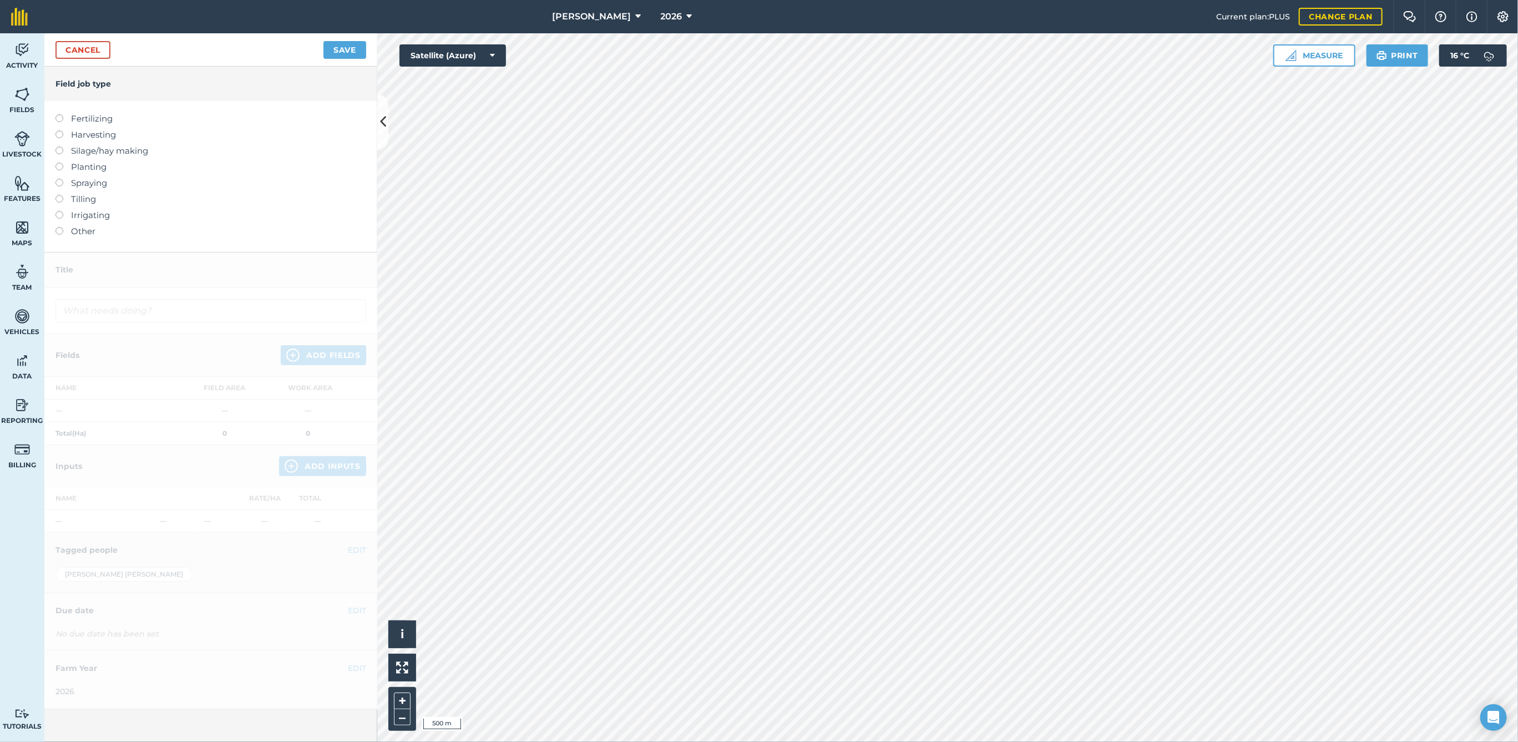
click at [88, 231] on label "Other" at bounding box center [210, 231] width 311 height 13
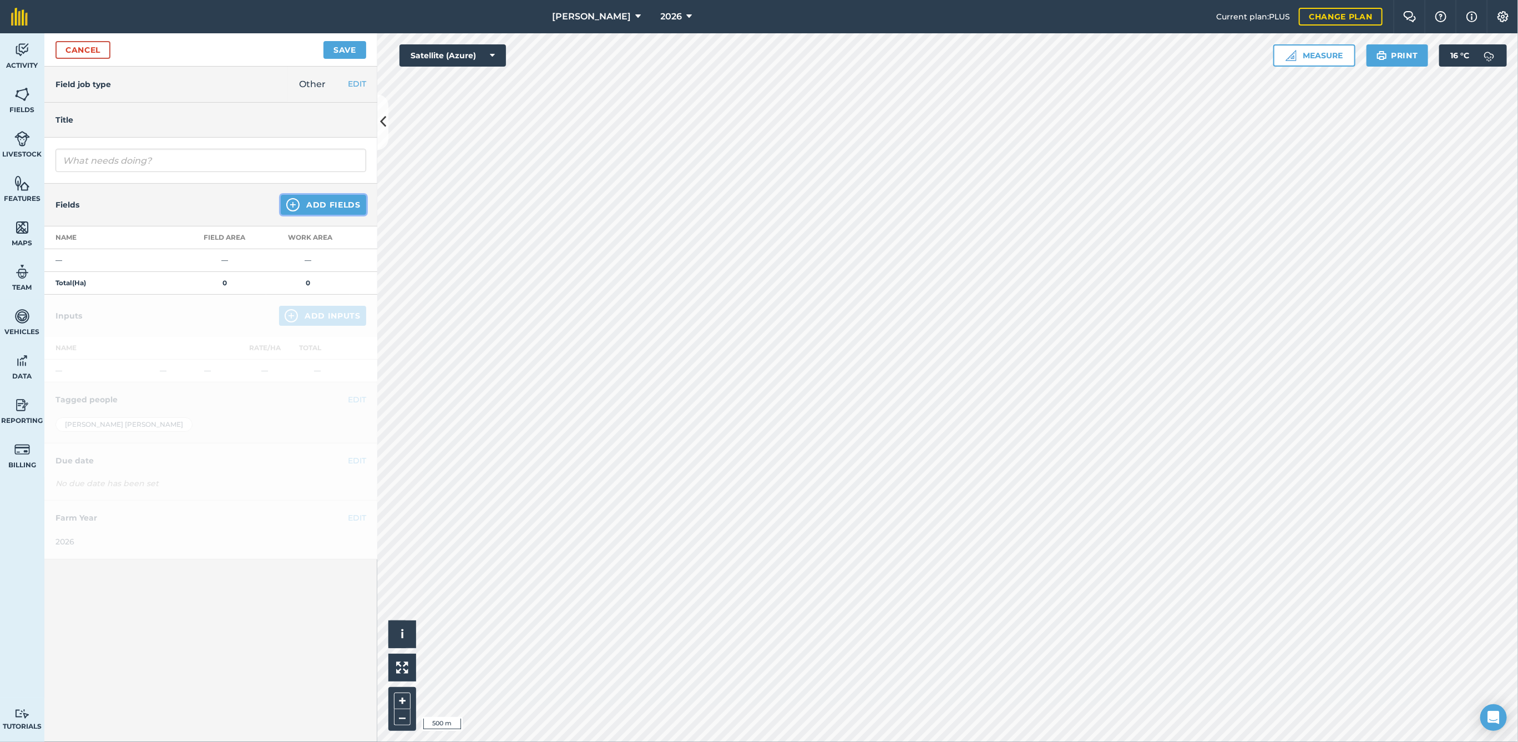
click at [307, 208] on button "Add Fields" at bounding box center [323, 205] width 85 height 20
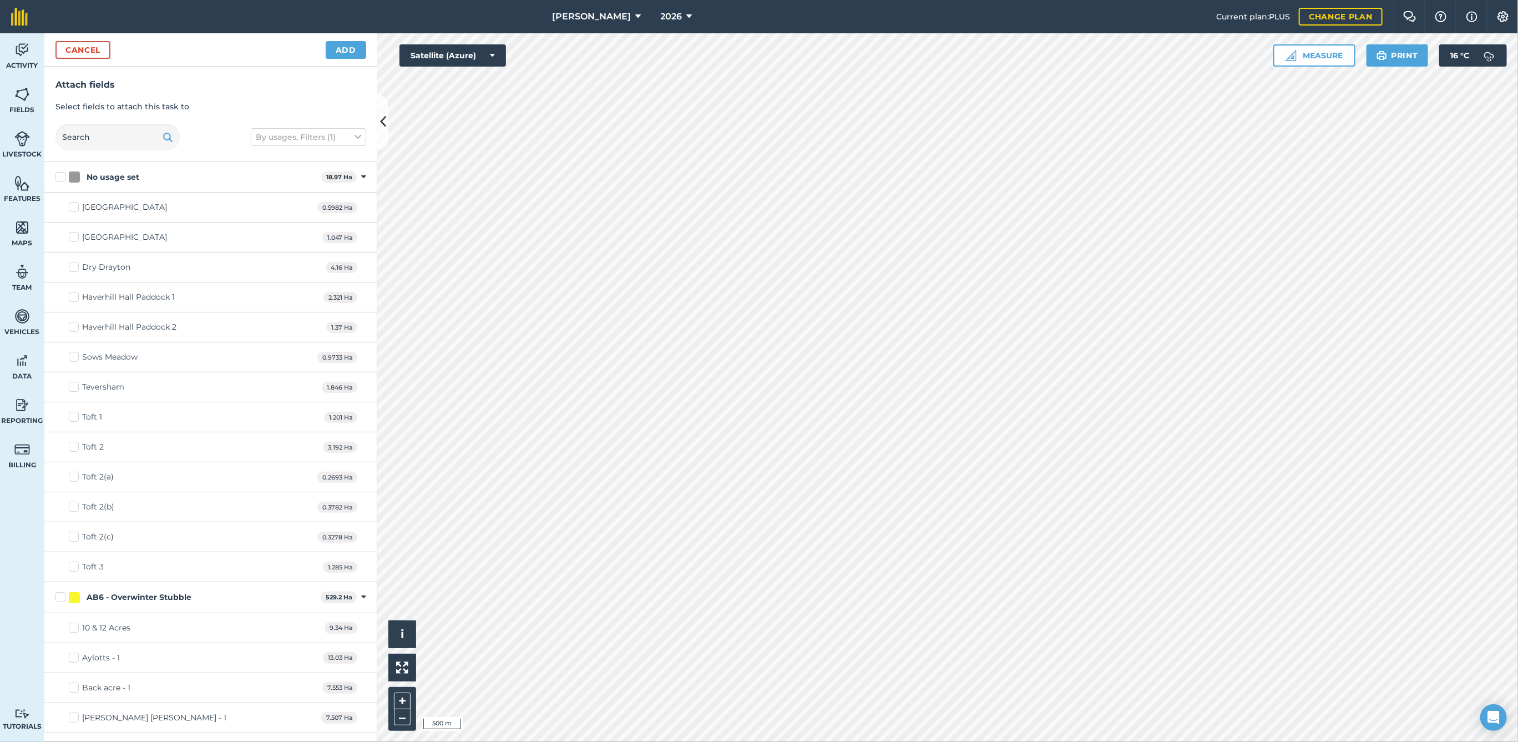
checkbox input "true"
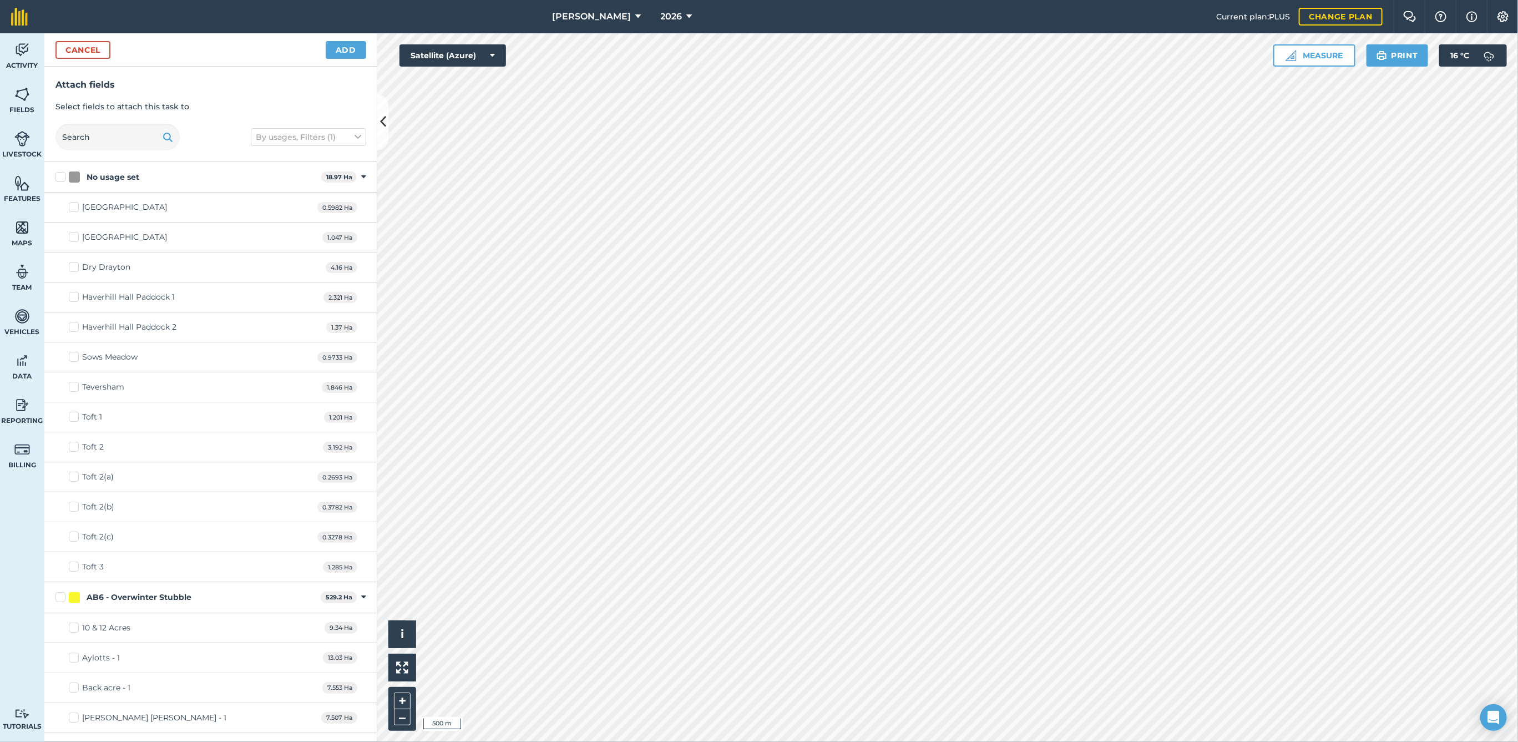
checkbox input "true"
click at [337, 46] on button "Add" at bounding box center [346, 50] width 40 height 18
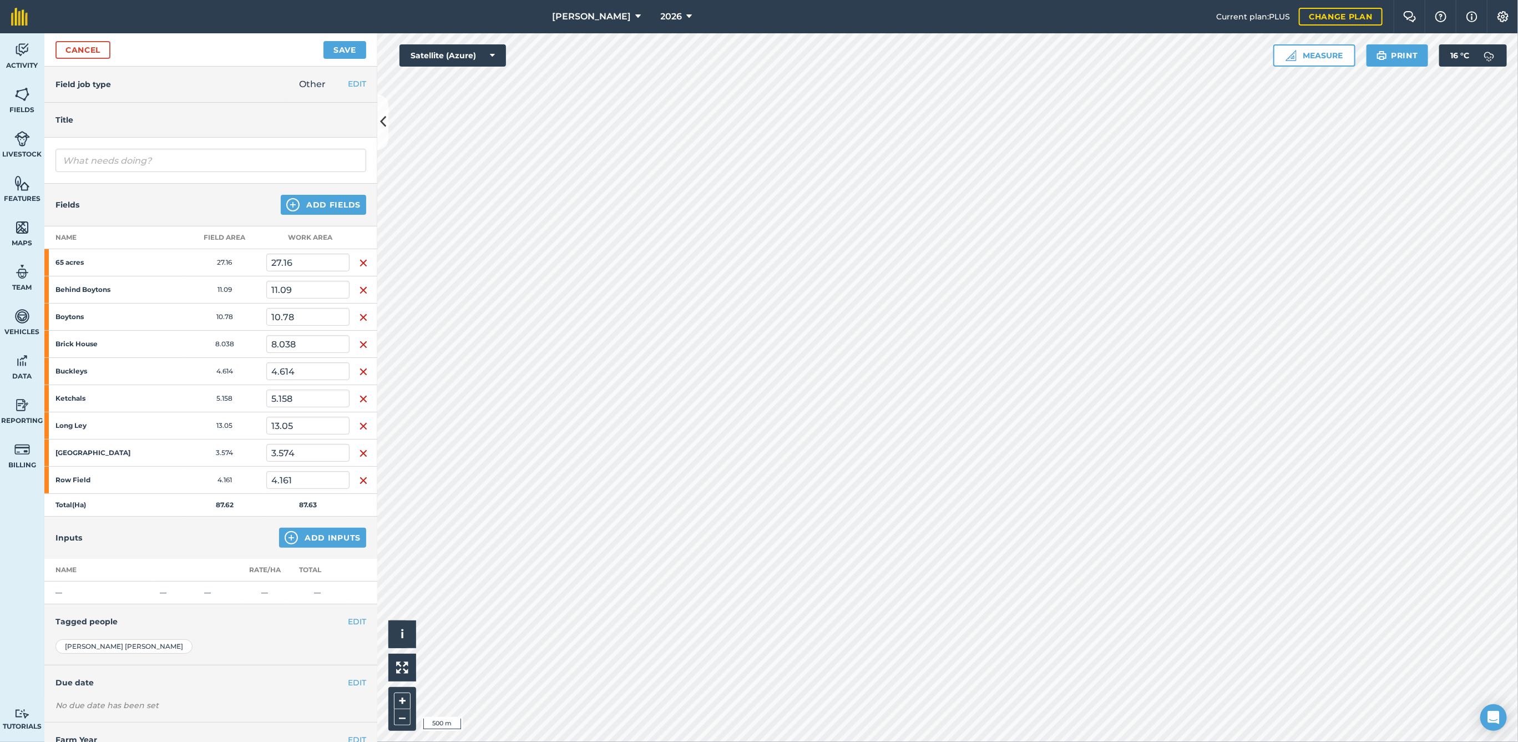
click at [361, 261] on img "button" at bounding box center [363, 262] width 9 height 13
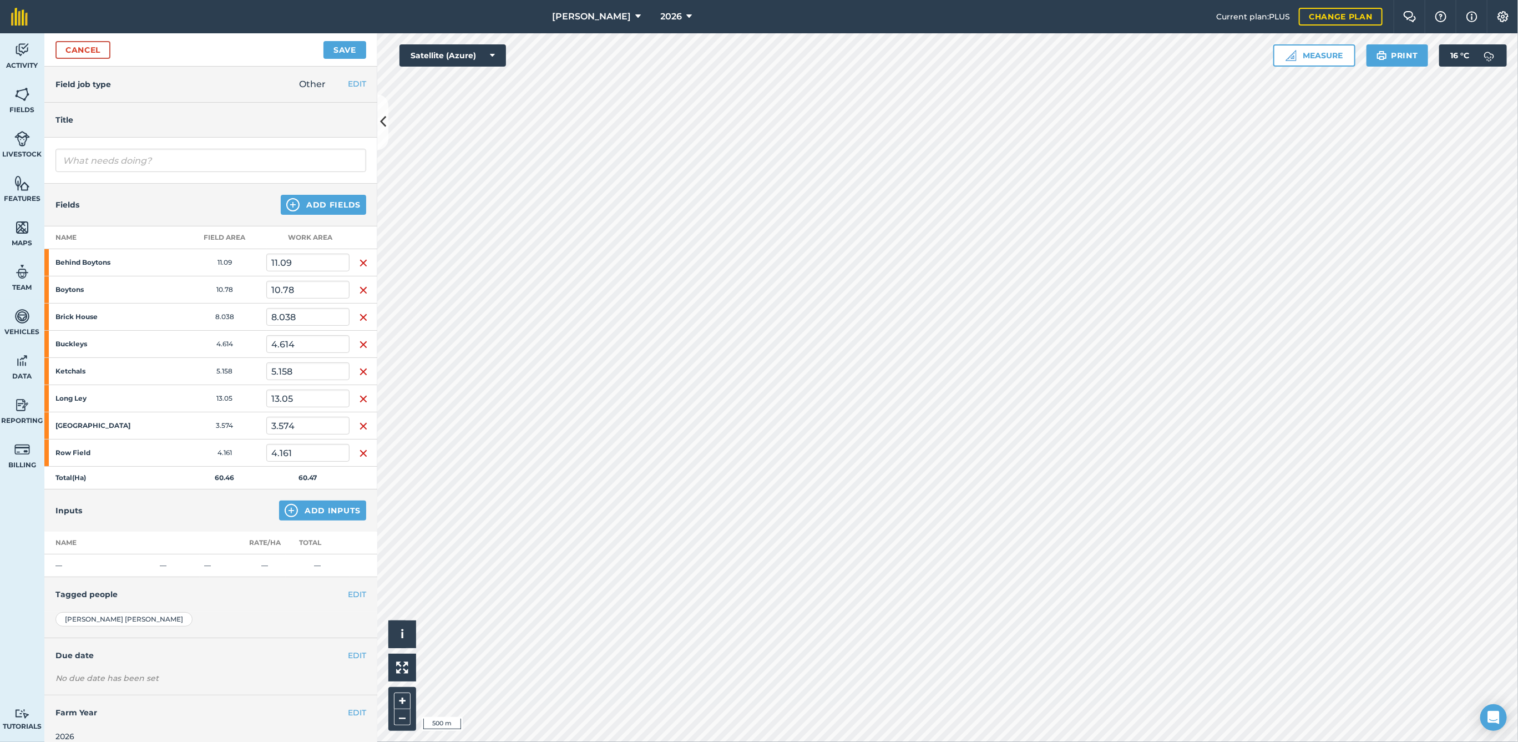
click at [361, 261] on img "button" at bounding box center [363, 262] width 9 height 13
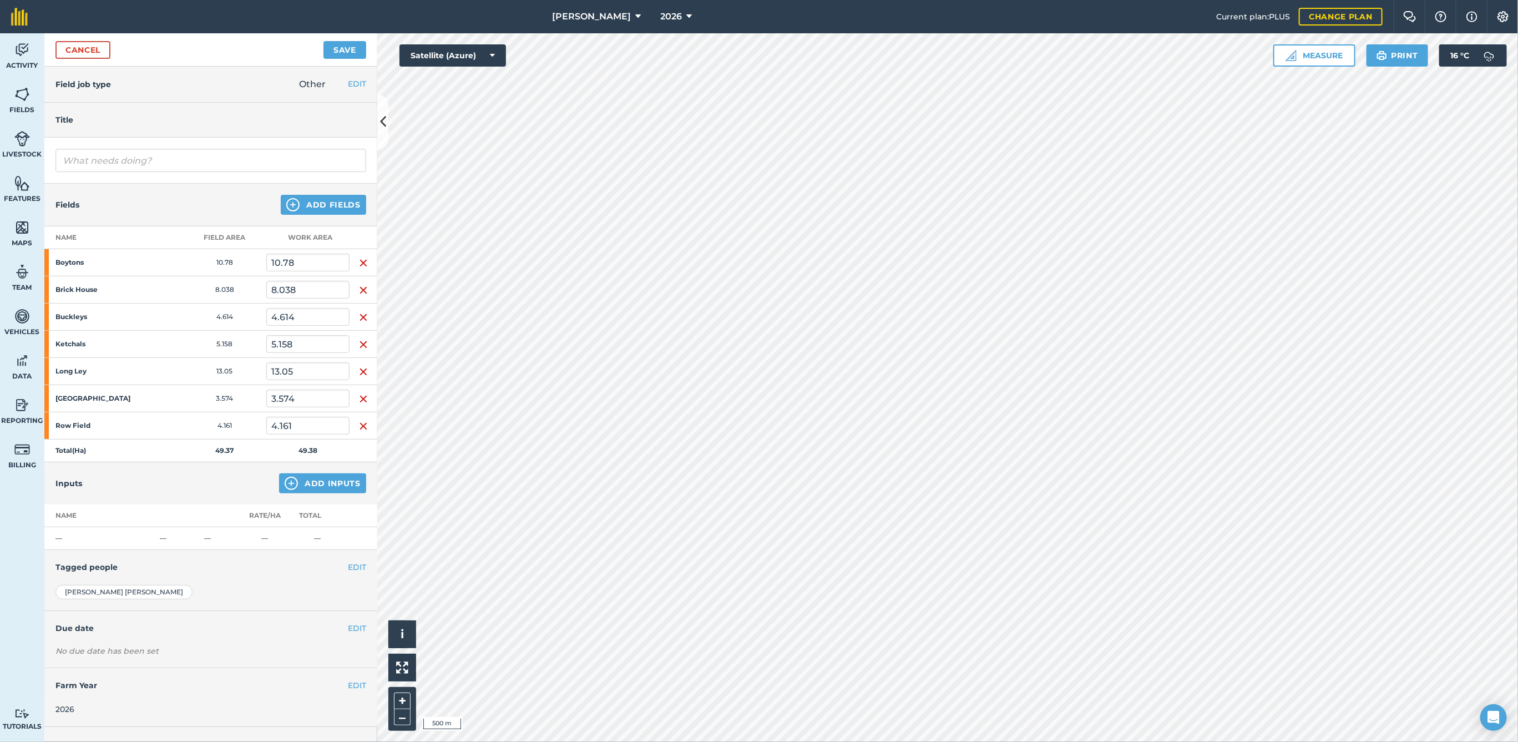
click at [361, 261] on img "button" at bounding box center [363, 262] width 9 height 13
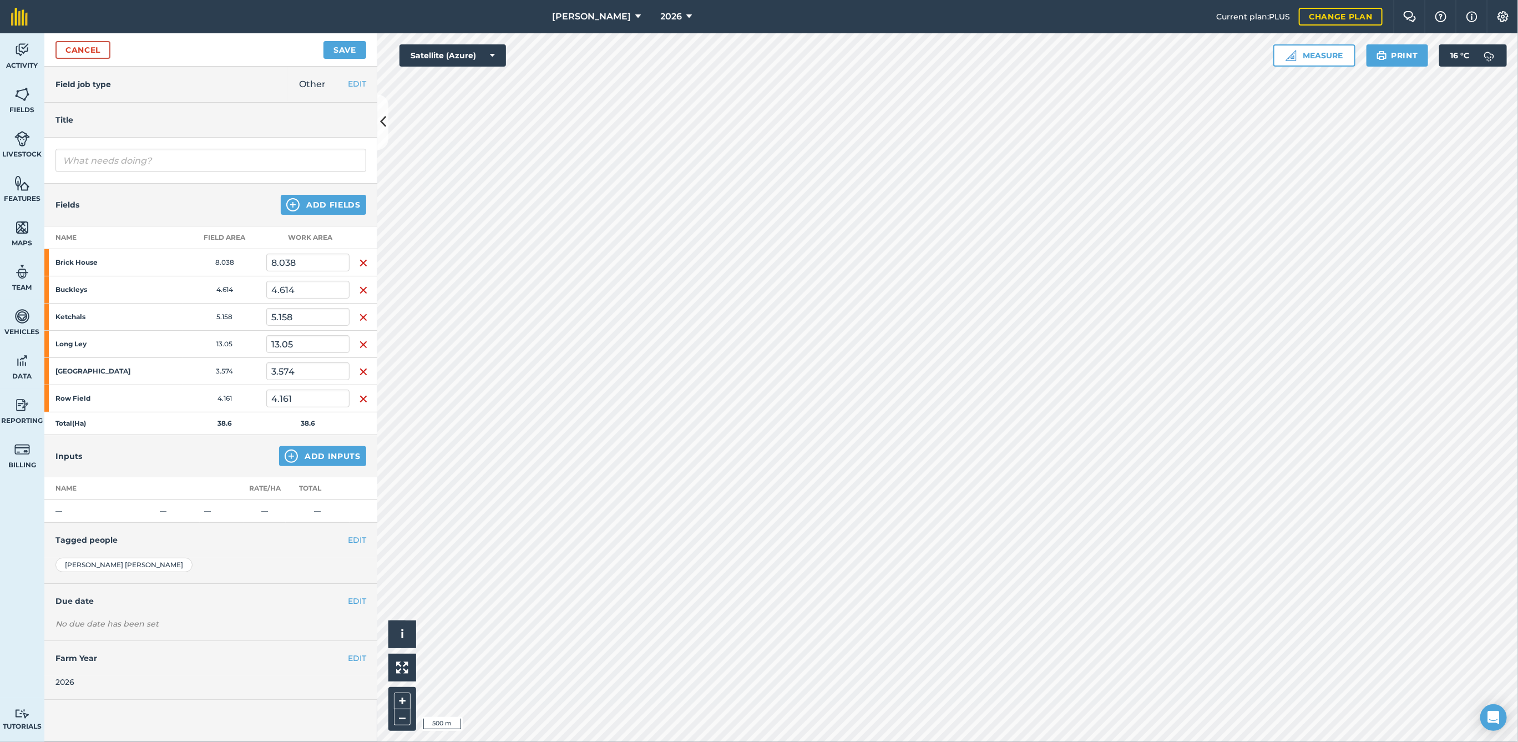
click at [361, 261] on img "button" at bounding box center [363, 262] width 9 height 13
click at [361, 283] on img "button" at bounding box center [363, 289] width 9 height 13
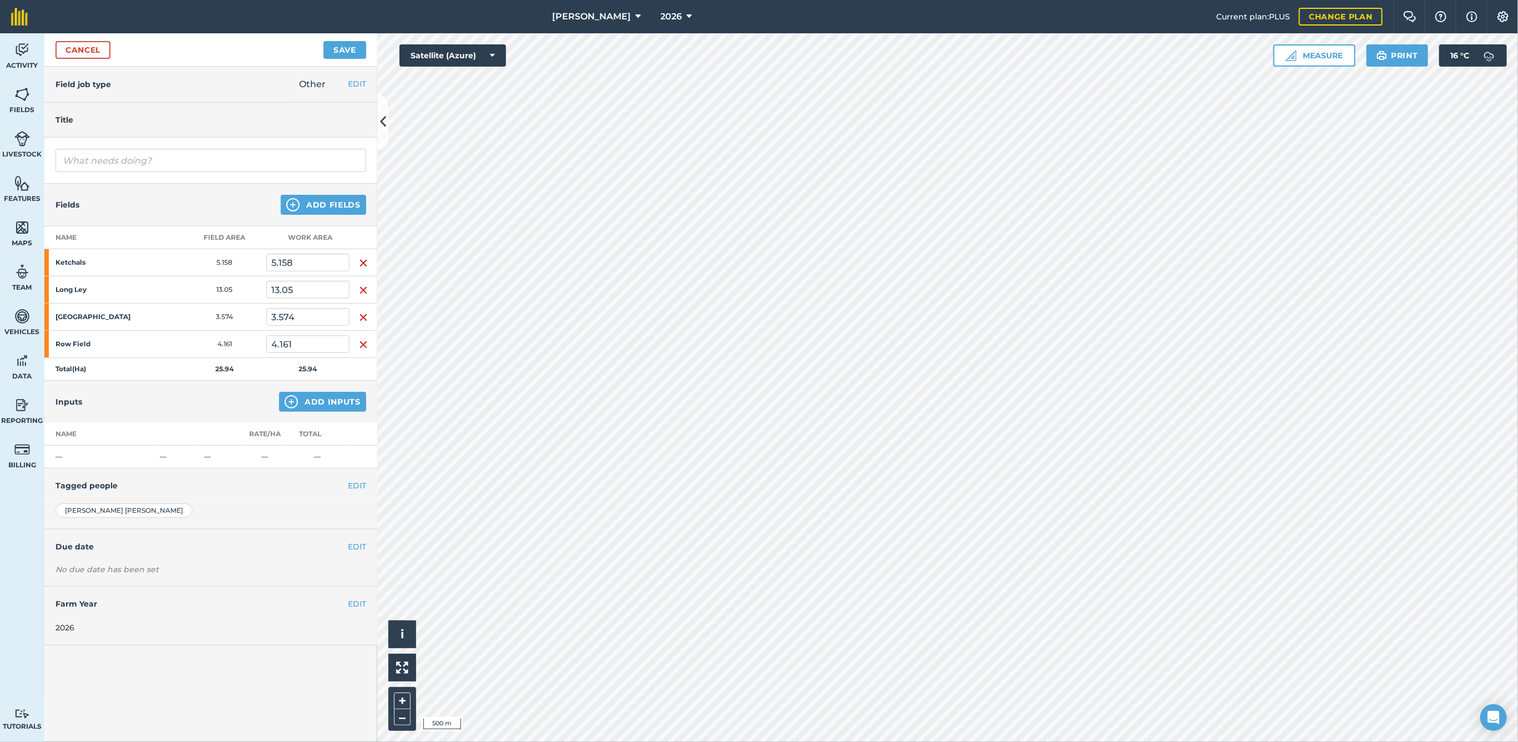
click at [361, 261] on img "button" at bounding box center [363, 262] width 9 height 13
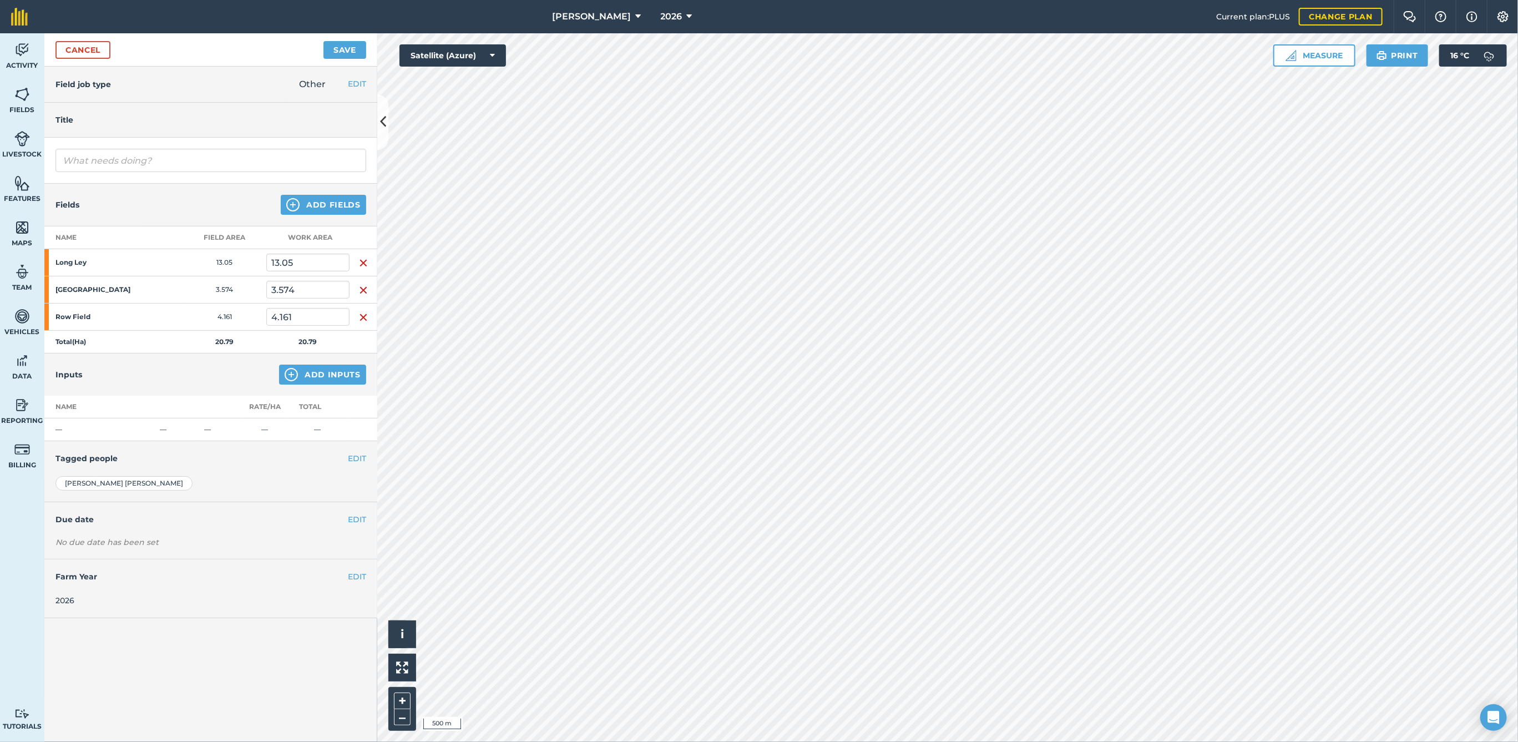
click at [361, 261] on img "button" at bounding box center [363, 262] width 9 height 13
click at [361, 283] on img "button" at bounding box center [363, 289] width 9 height 13
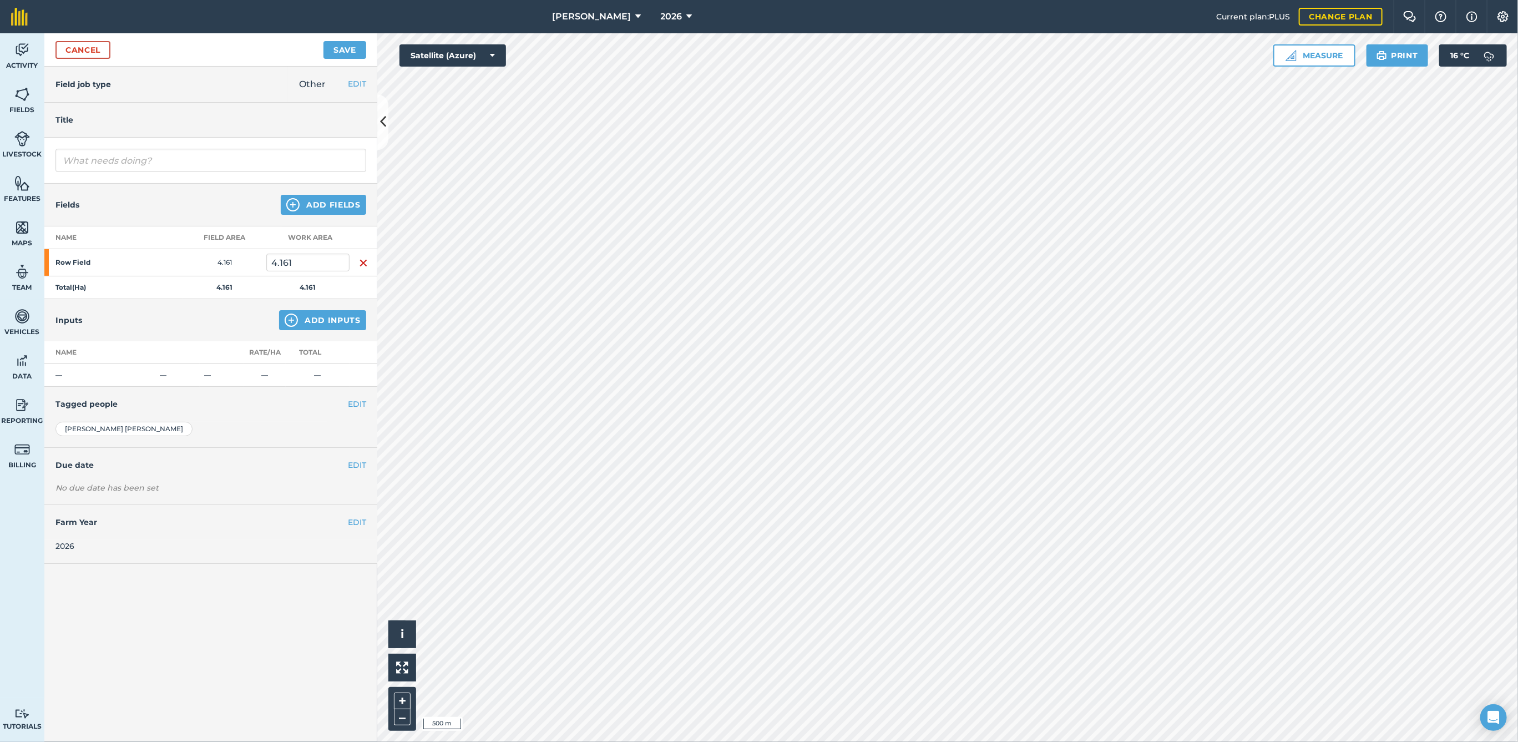
click at [361, 261] on img "button" at bounding box center [363, 262] width 9 height 13
click at [325, 209] on button "Add Fields" at bounding box center [323, 205] width 85 height 20
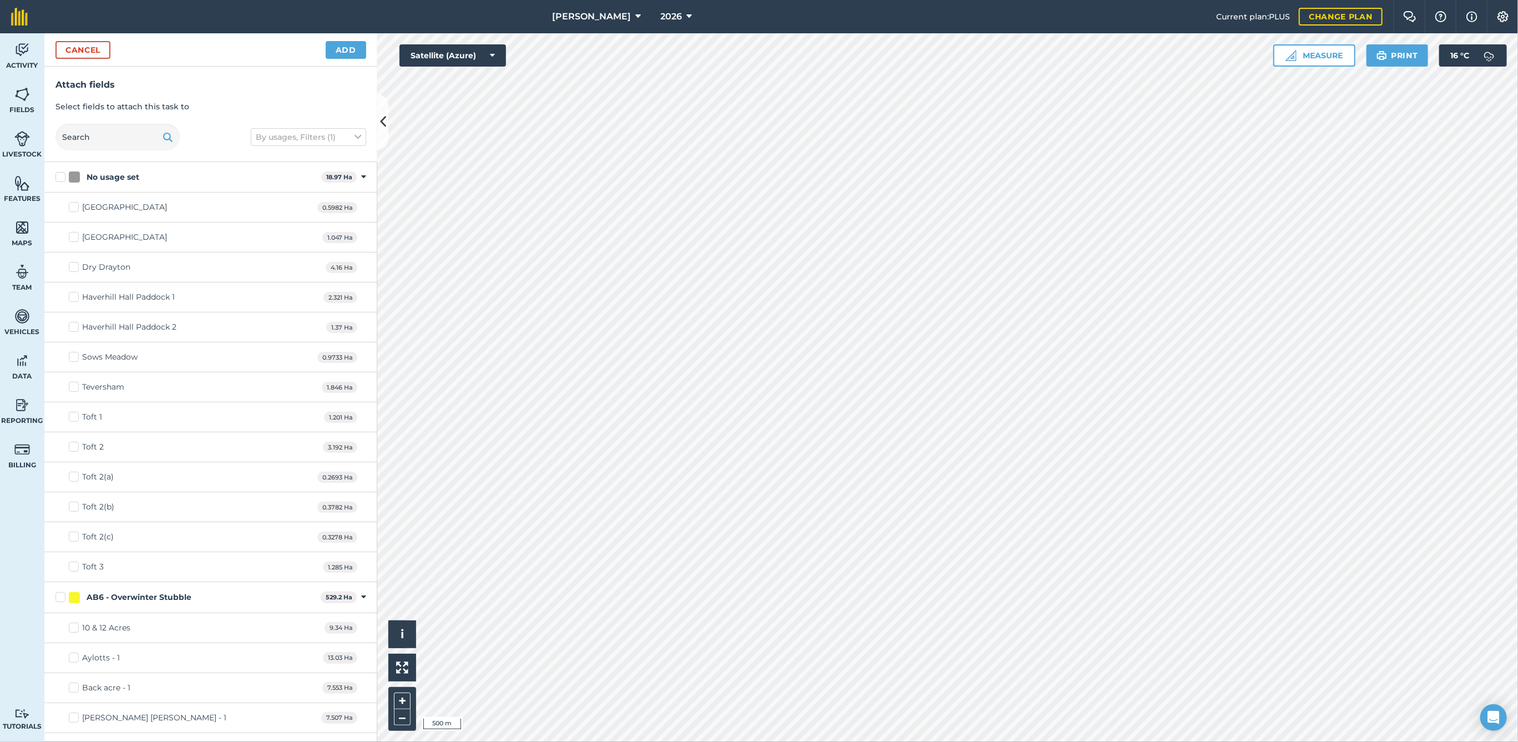
checkbox input "true"
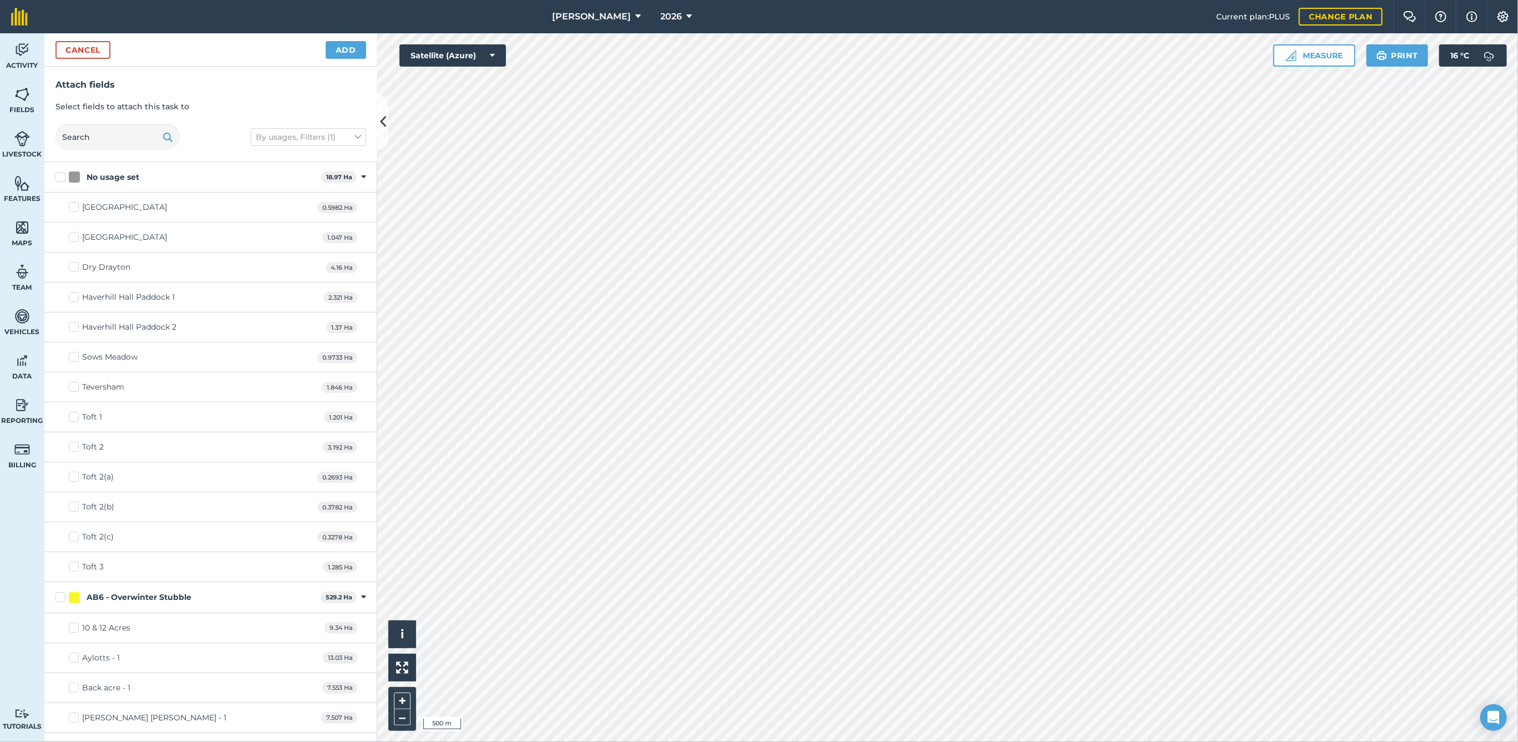
checkbox input "true"
click at [343, 46] on button "Add" at bounding box center [346, 50] width 40 height 18
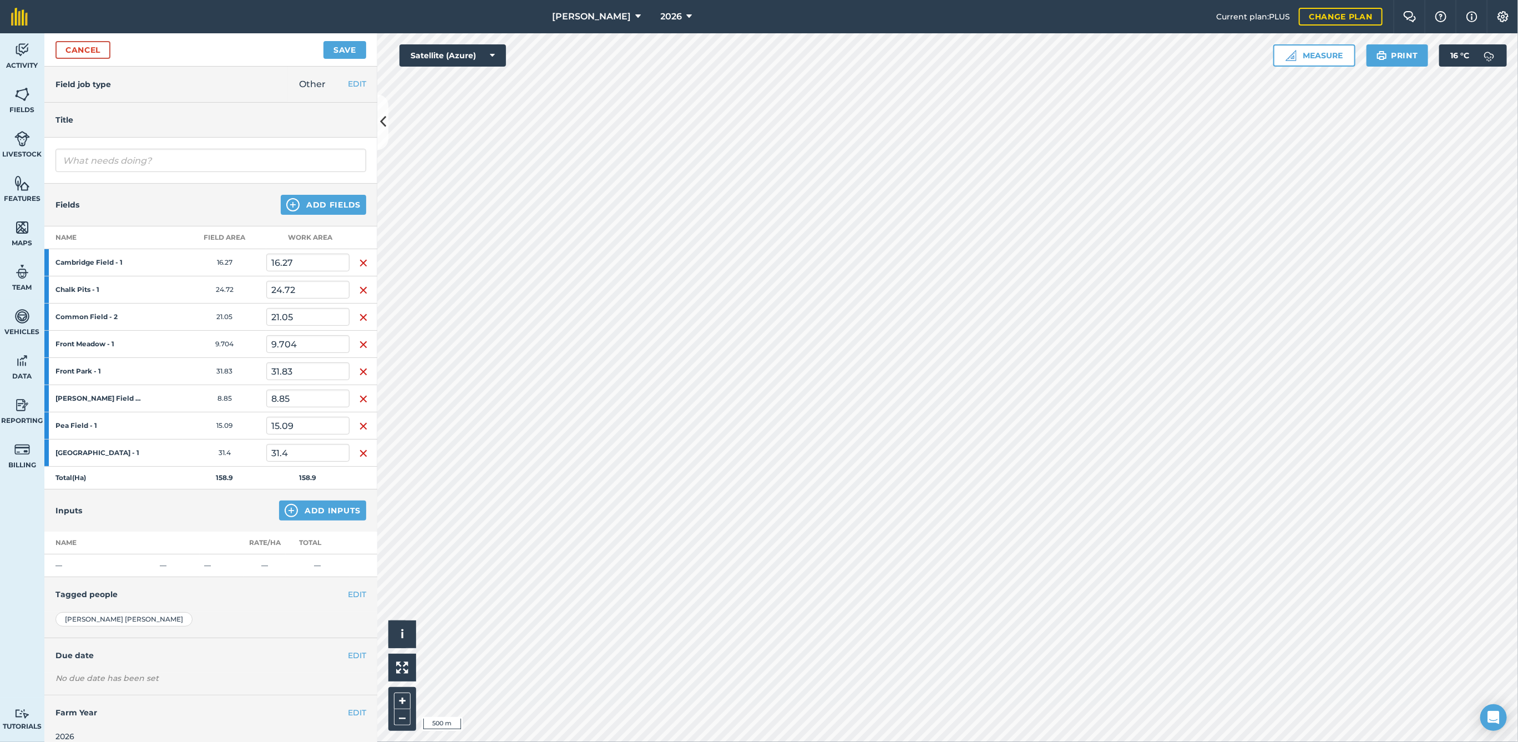
click at [359, 447] on img "button" at bounding box center [363, 453] width 9 height 13
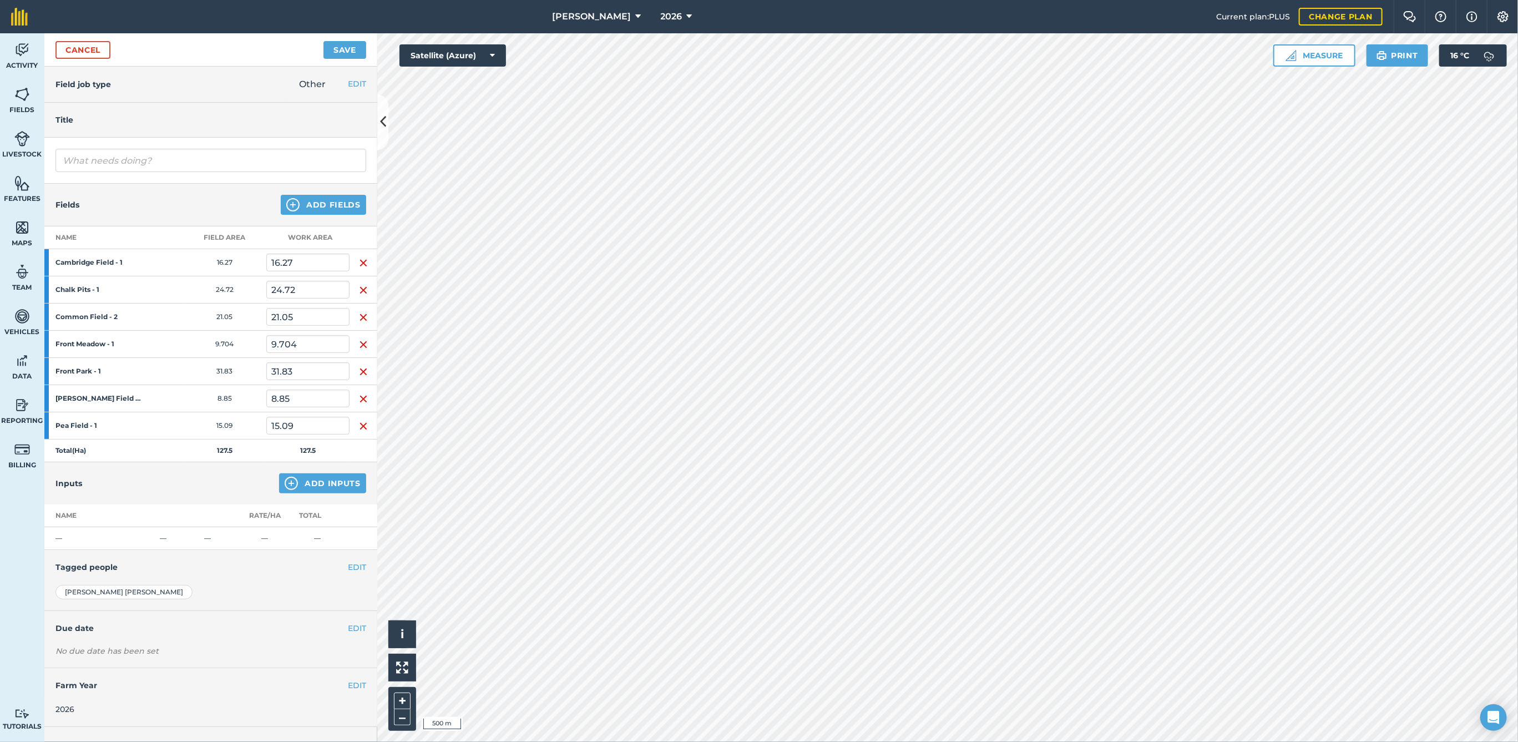
click at [359, 445] on td at bounding box center [363, 450] width 28 height 23
click at [361, 260] on img "button" at bounding box center [363, 262] width 9 height 13
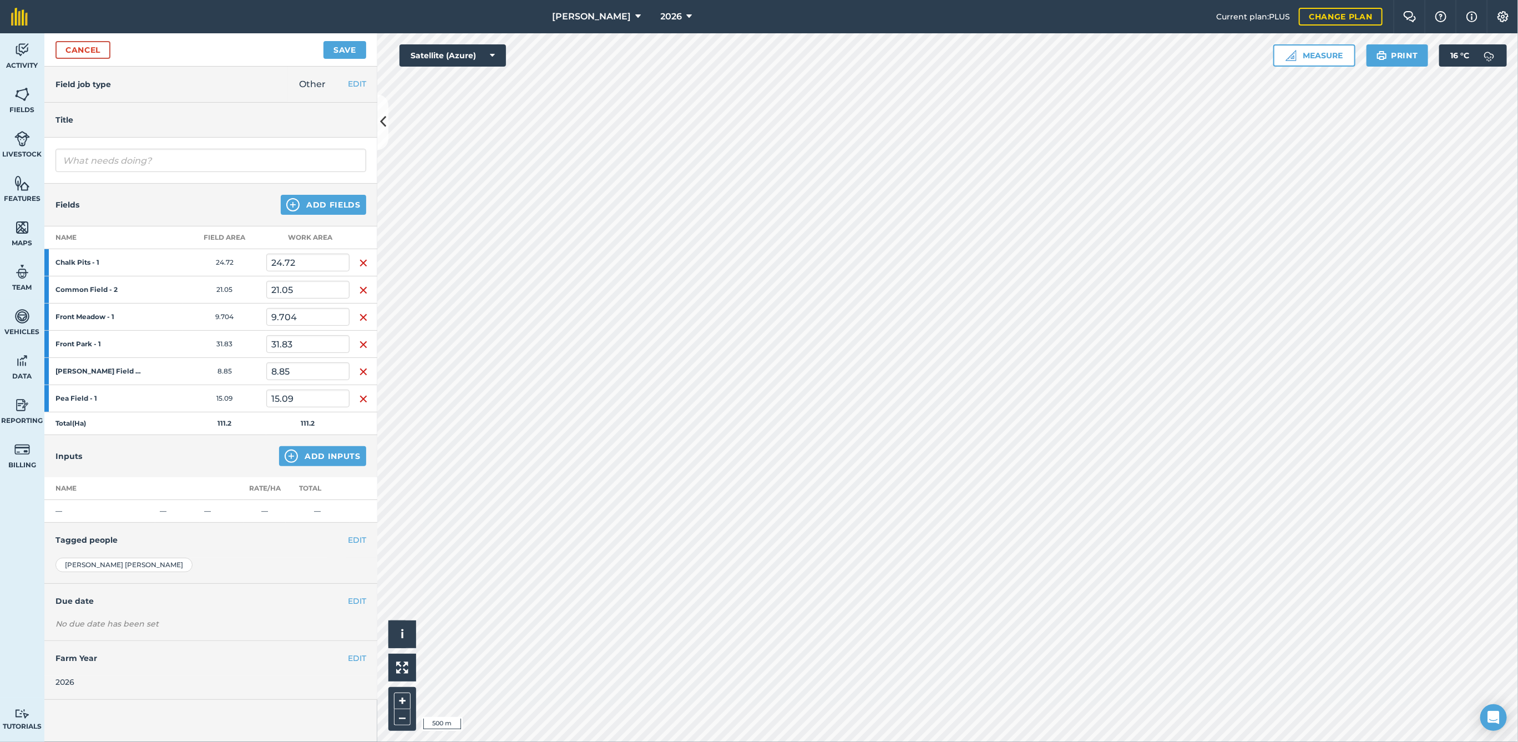
click at [361, 260] on img "button" at bounding box center [363, 262] width 9 height 13
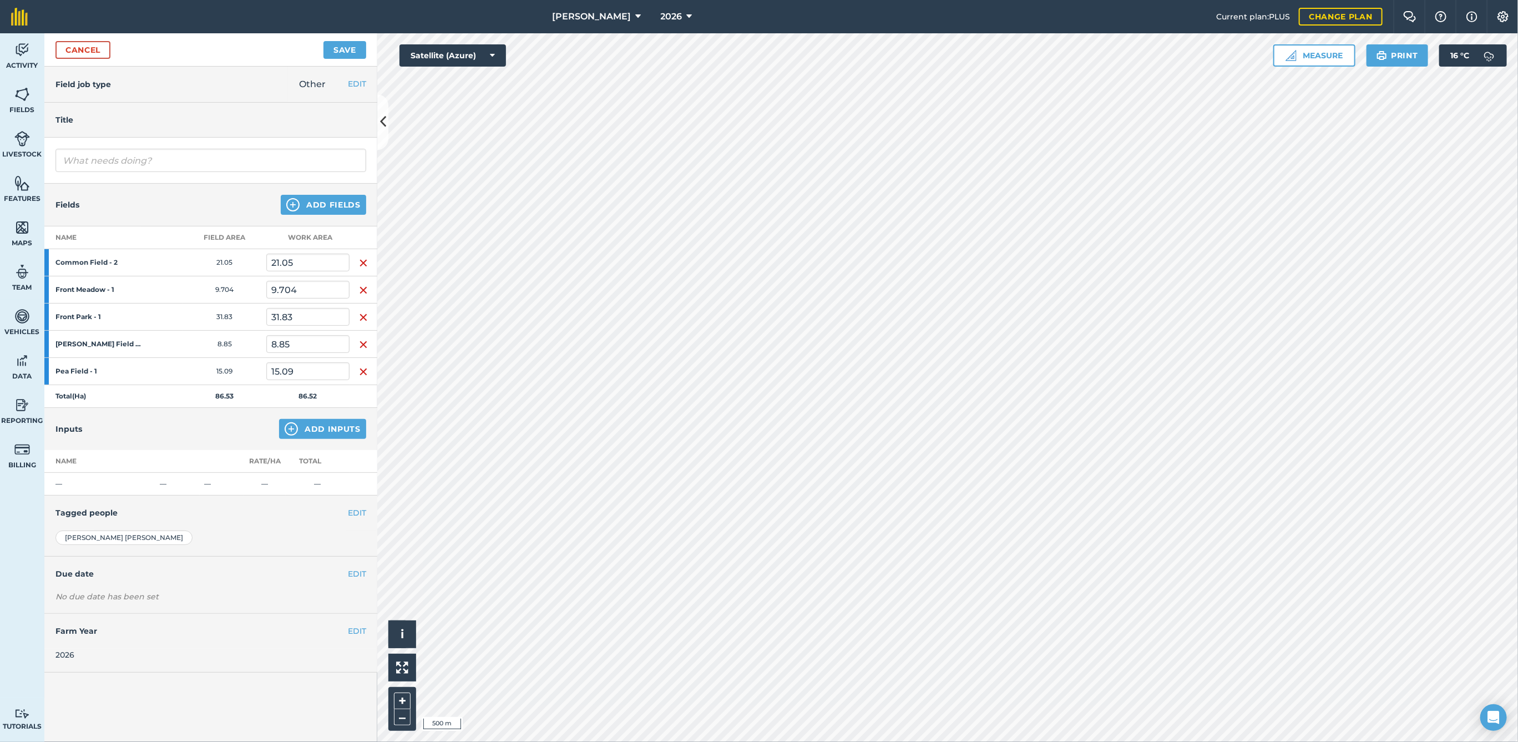
click at [361, 260] on img "button" at bounding box center [363, 262] width 9 height 13
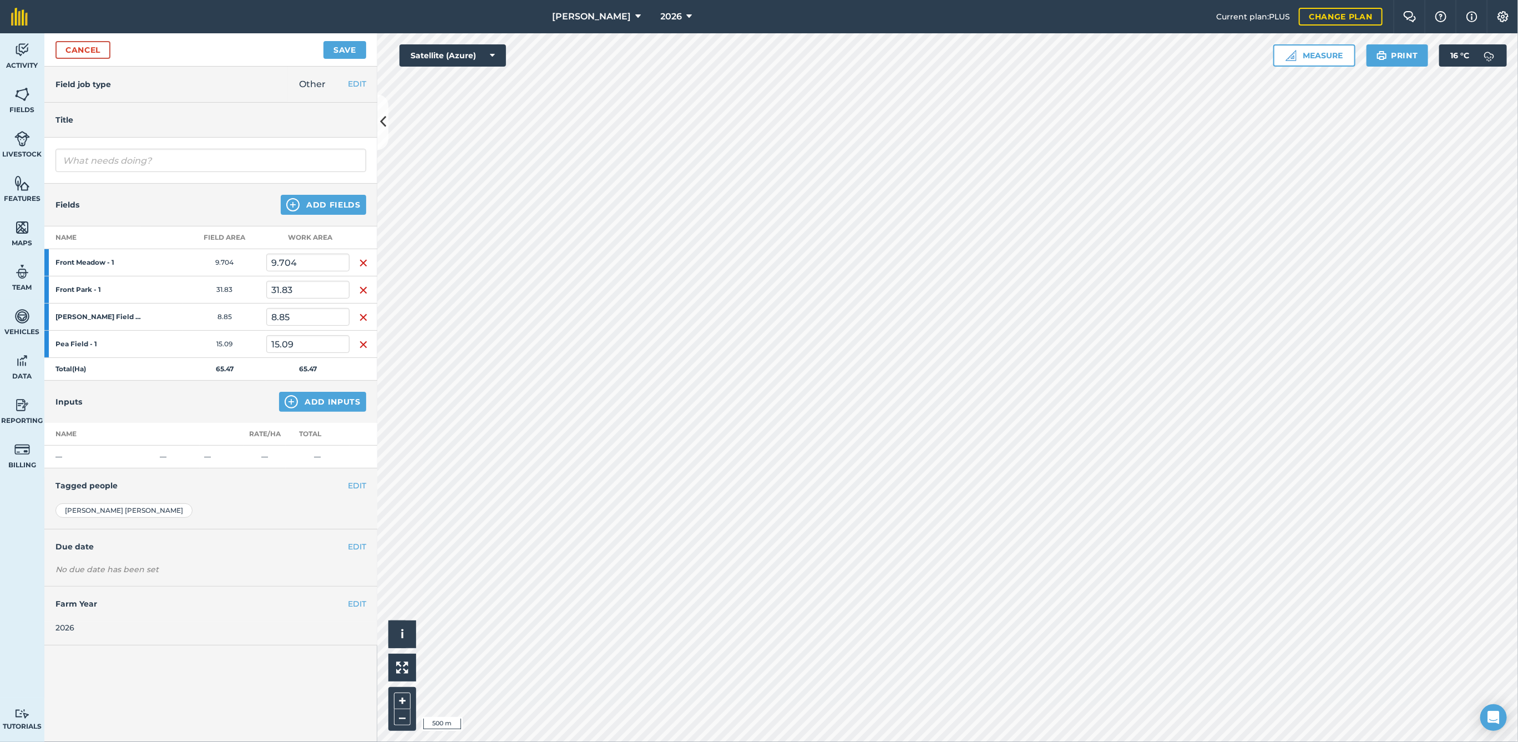
click at [361, 260] on img "button" at bounding box center [363, 262] width 9 height 13
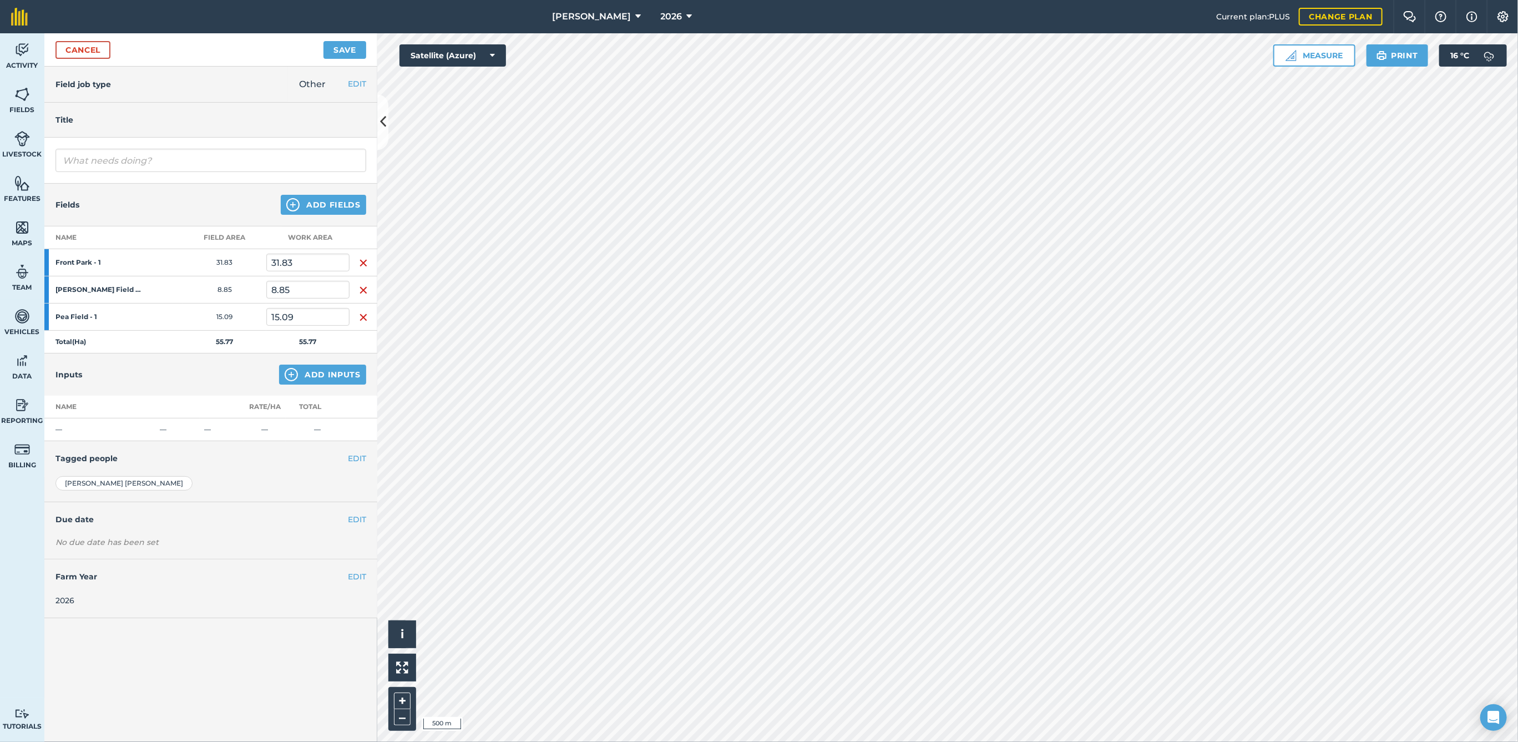
click at [361, 260] on img "button" at bounding box center [363, 262] width 9 height 13
click at [361, 283] on img "button" at bounding box center [363, 289] width 9 height 13
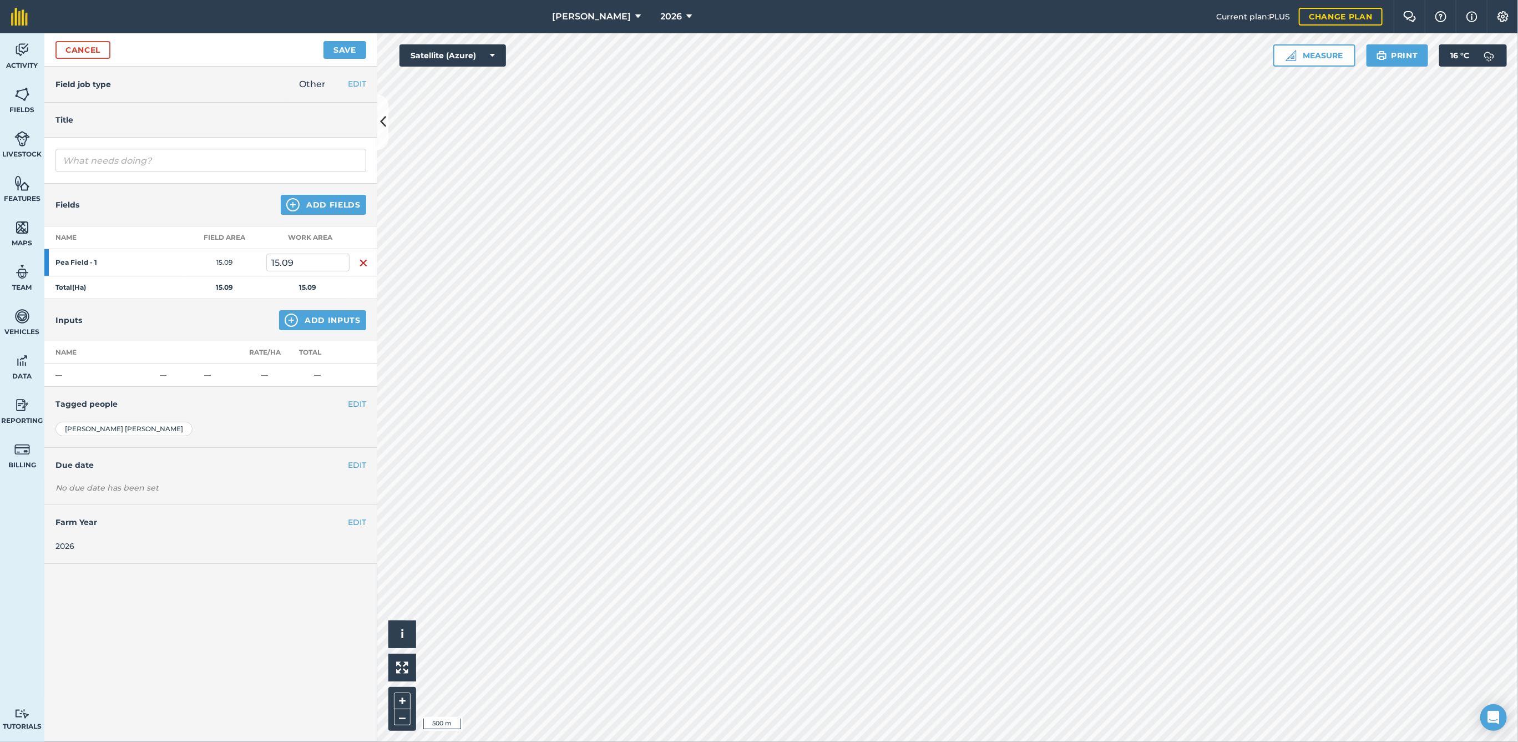
click at [361, 260] on img "button" at bounding box center [363, 262] width 9 height 13
click at [353, 204] on button "Add Fields" at bounding box center [323, 205] width 85 height 20
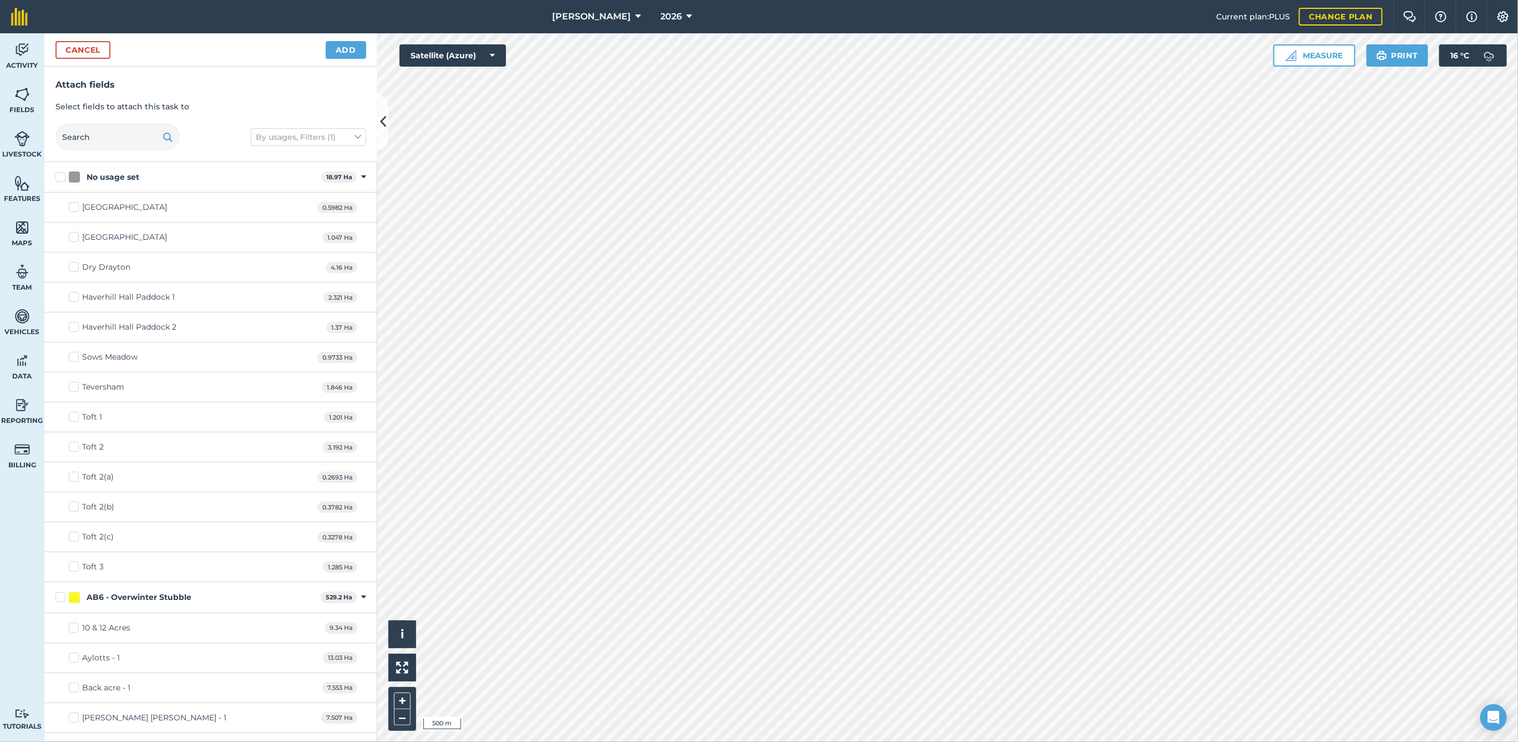
checkbox input "true"
click at [343, 43] on button "Add" at bounding box center [346, 50] width 40 height 18
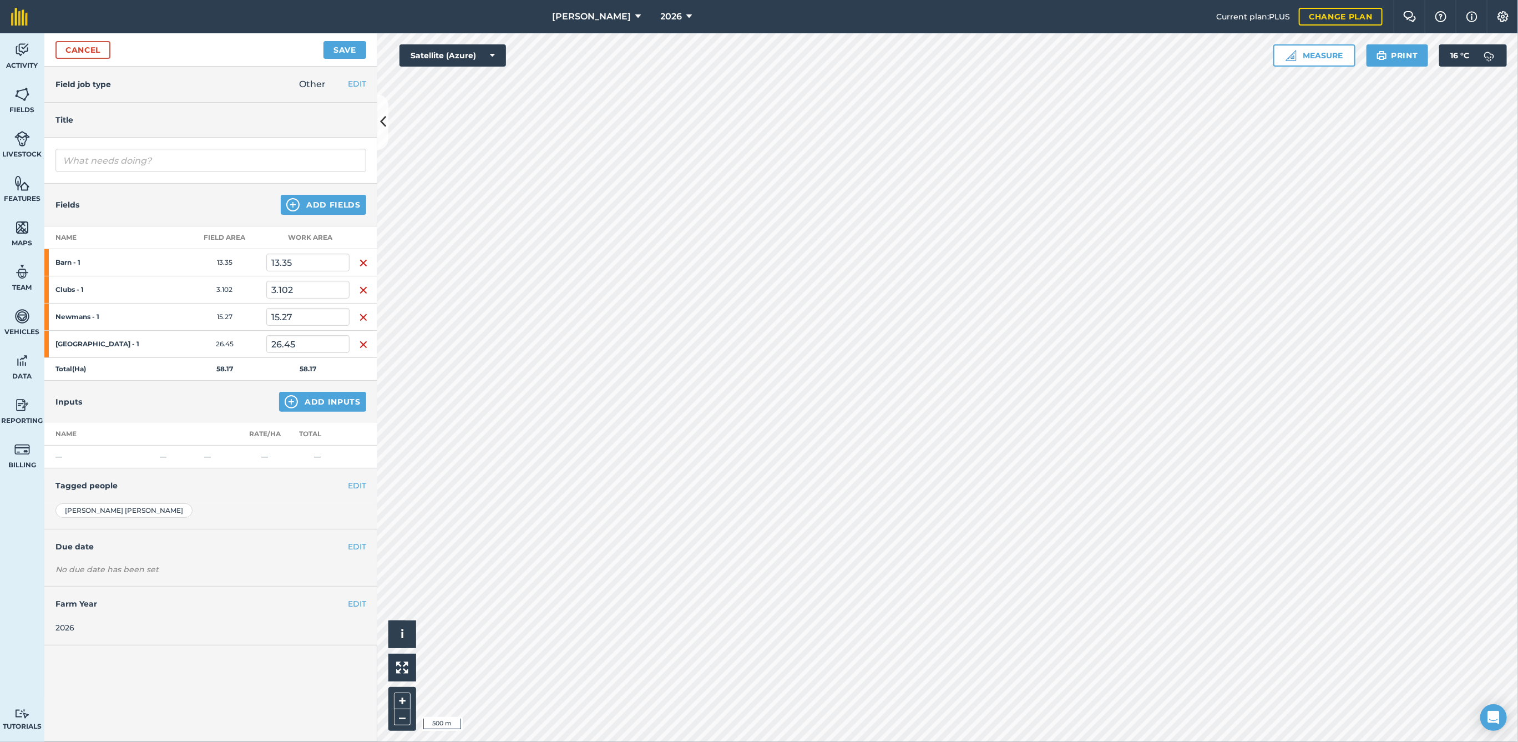
click at [364, 261] on img "button" at bounding box center [363, 262] width 9 height 13
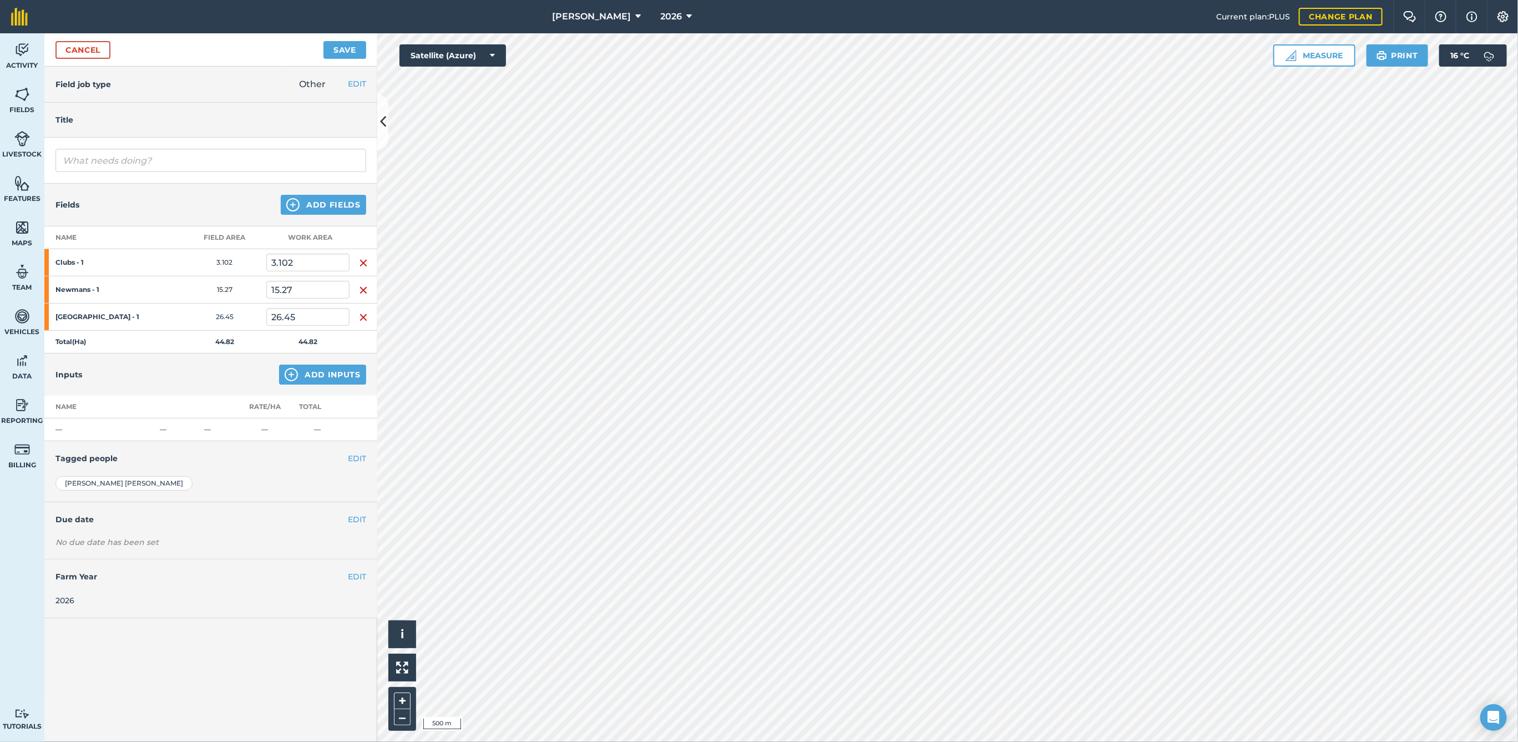
click at [364, 261] on img "button" at bounding box center [363, 262] width 9 height 13
click at [364, 283] on img "button" at bounding box center [363, 289] width 9 height 13
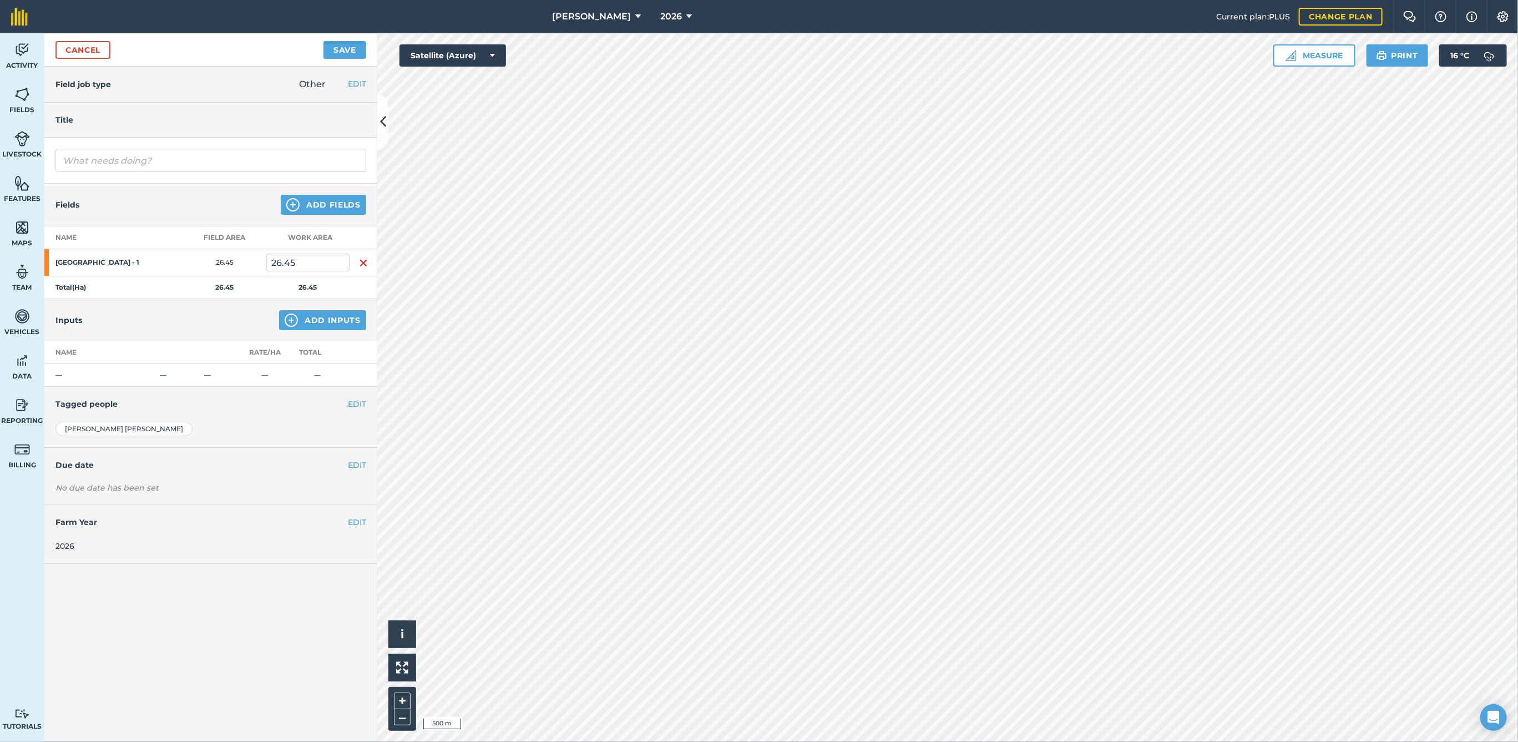
click at [364, 261] on img "button" at bounding box center [363, 262] width 9 height 13
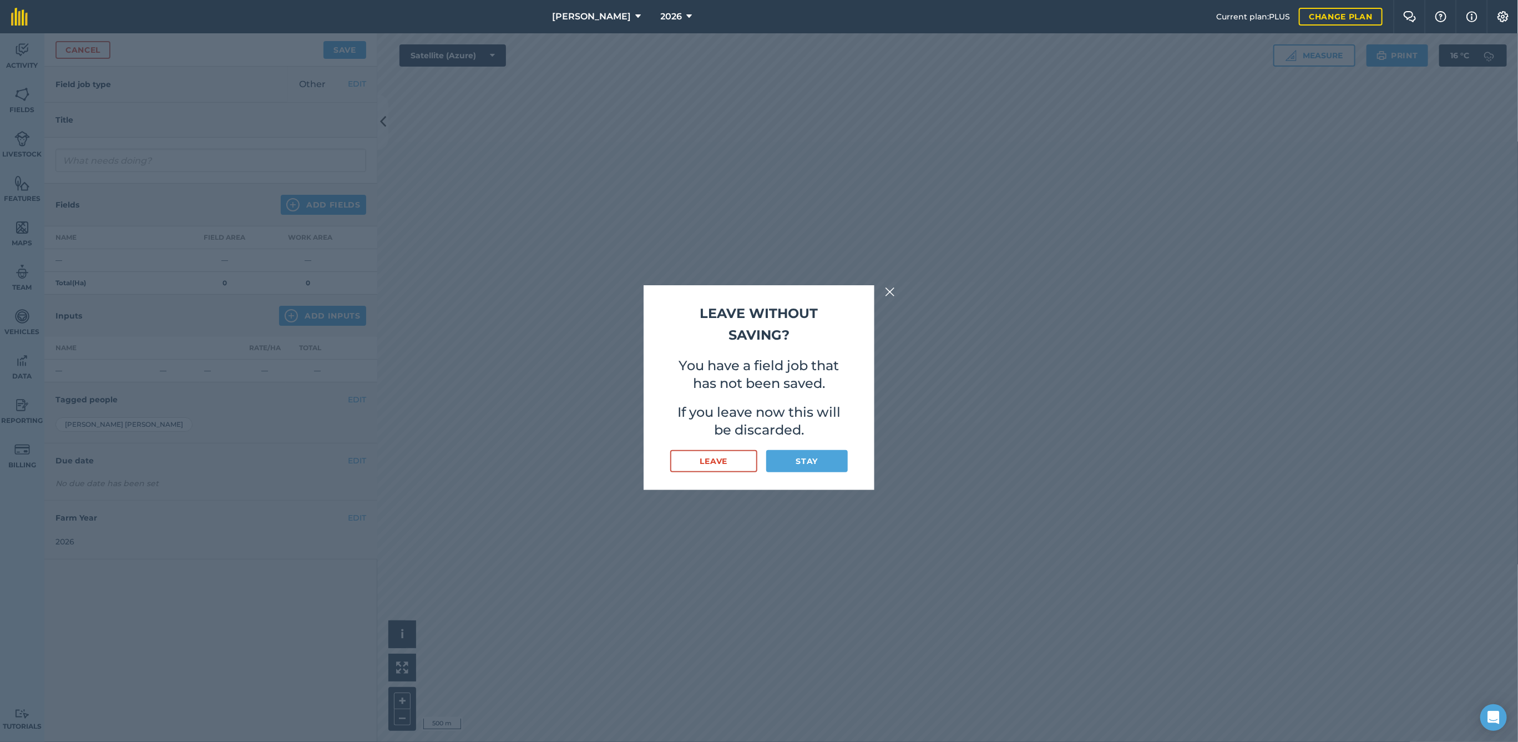
click at [889, 292] on img at bounding box center [890, 291] width 10 height 13
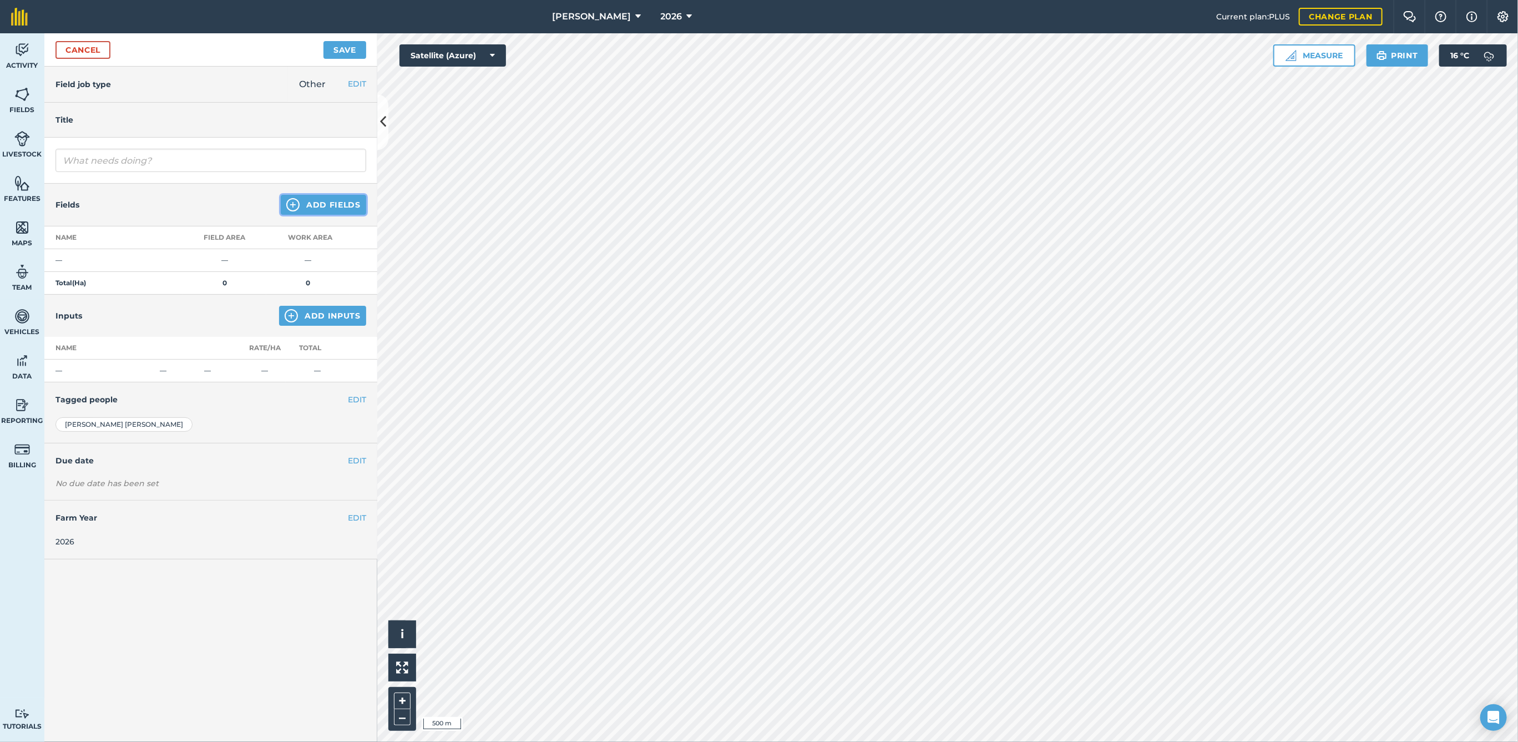
click at [335, 207] on button "Add Fields" at bounding box center [323, 205] width 85 height 20
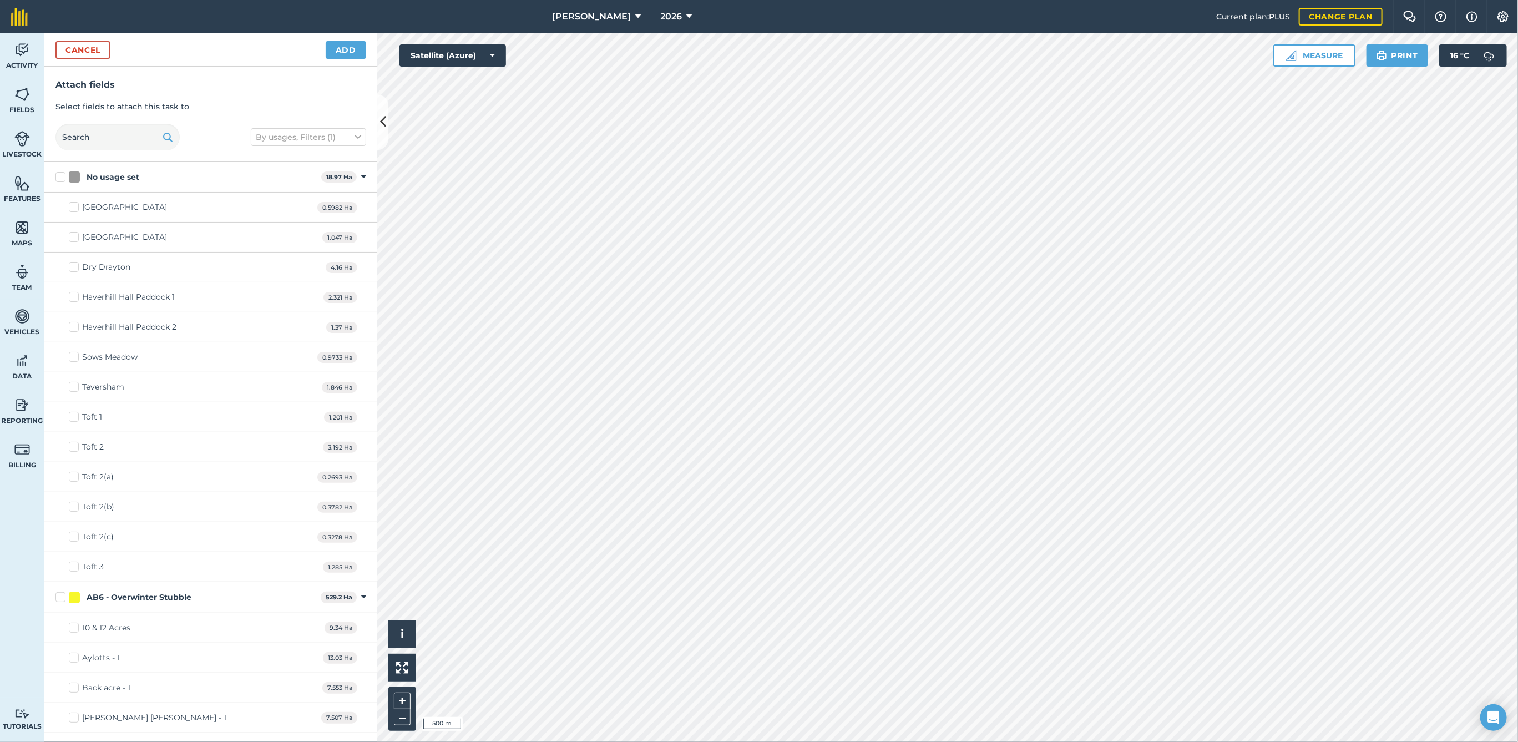
checkbox input "true"
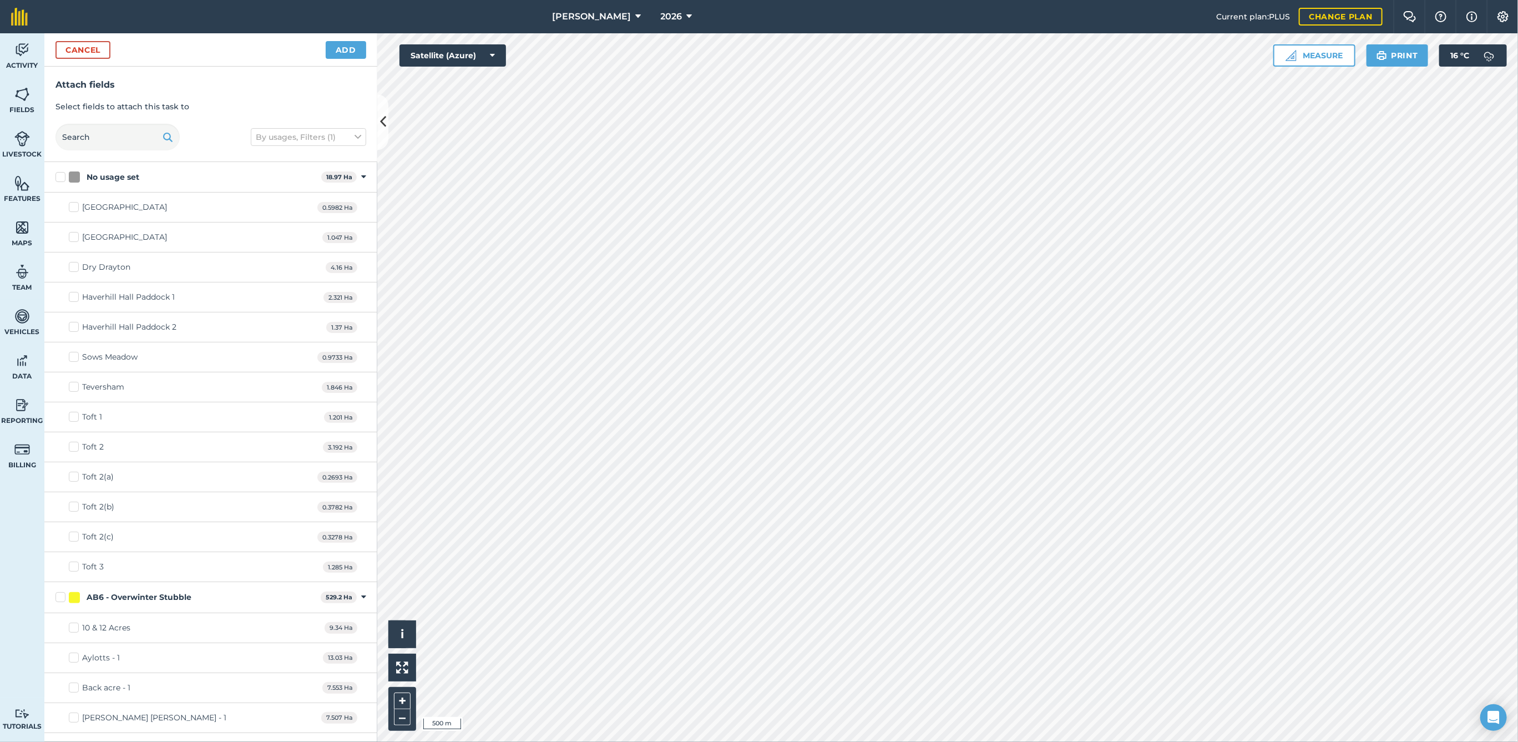
checkbox input "true"
click at [334, 46] on button "Add" at bounding box center [346, 50] width 40 height 18
